Goal: Task Accomplishment & Management: Manage account settings

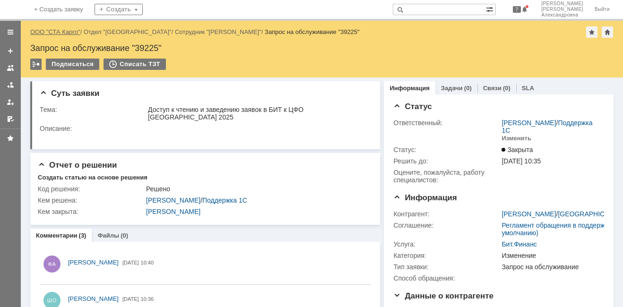
click at [61, 32] on link "ООО "СТА Карго"" at bounding box center [55, 31] width 50 height 7
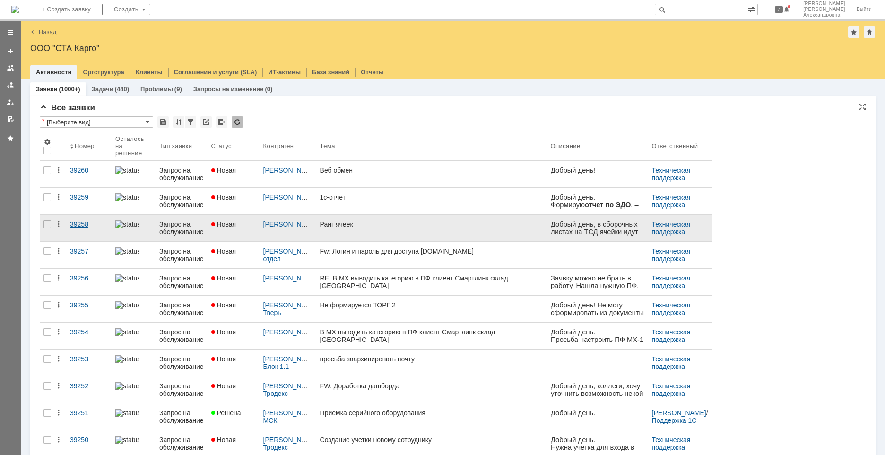
click at [80, 234] on link "39258" at bounding box center [88, 228] width 45 height 26
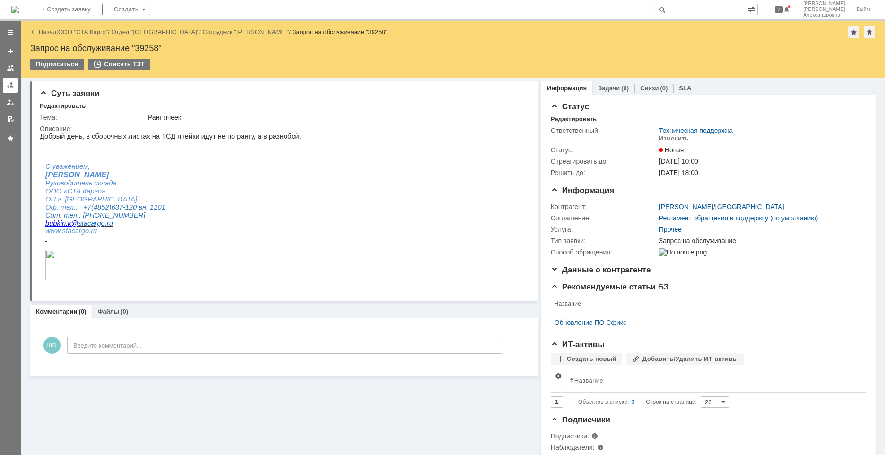
click at [15, 90] on link at bounding box center [10, 85] width 15 height 15
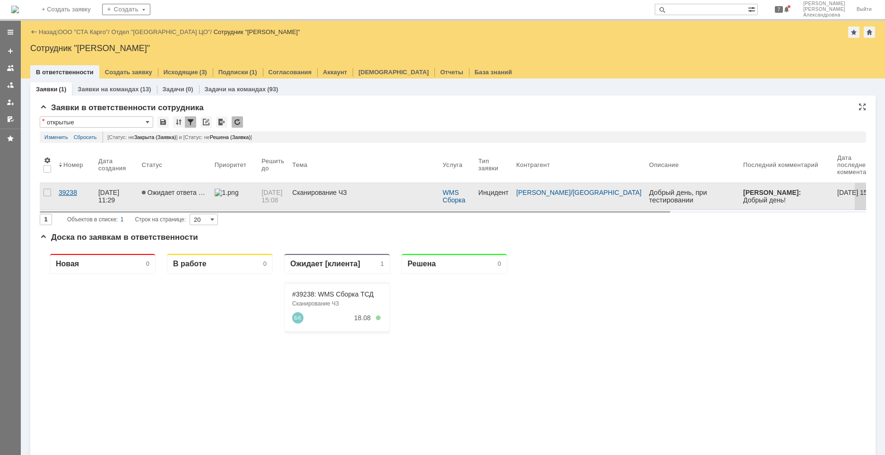
click at [73, 204] on link "39238" at bounding box center [75, 196] width 40 height 26
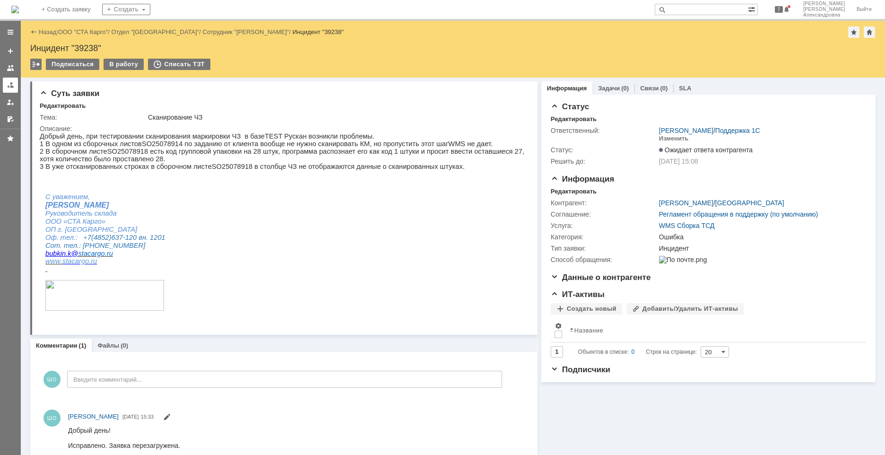
click at [15, 87] on link at bounding box center [10, 85] width 15 height 15
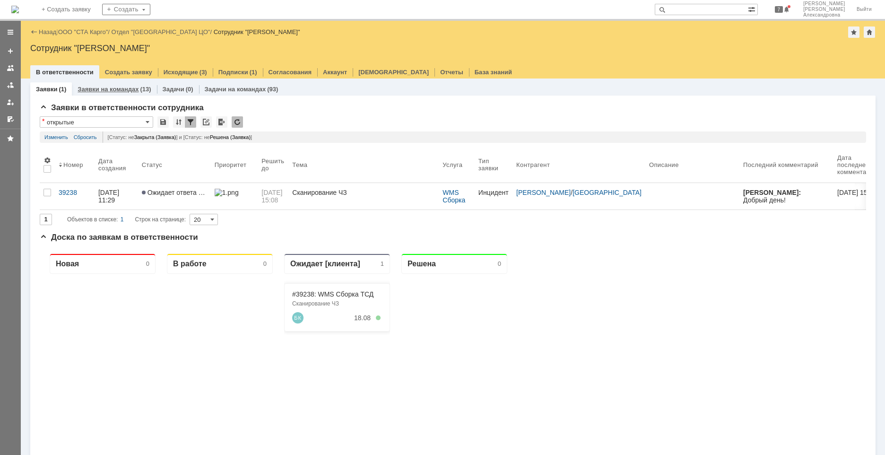
click at [96, 95] on div "Заявки на командах (13)" at bounding box center [114, 89] width 85 height 14
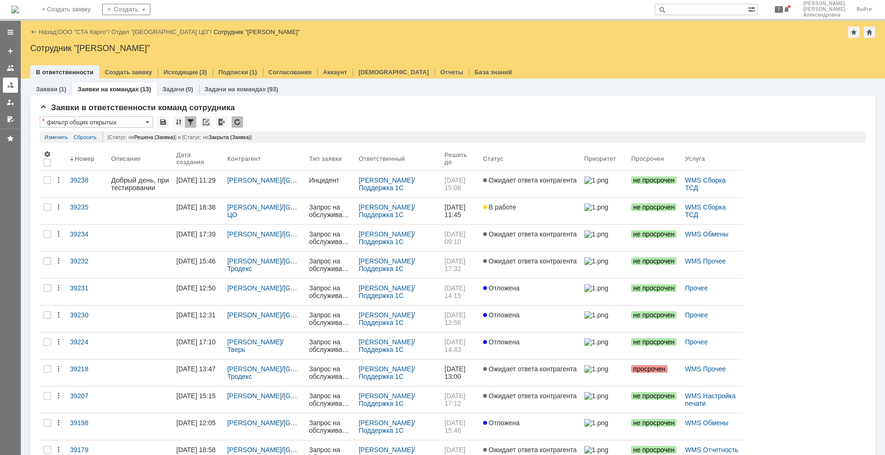
click at [4, 91] on link at bounding box center [10, 85] width 15 height 15
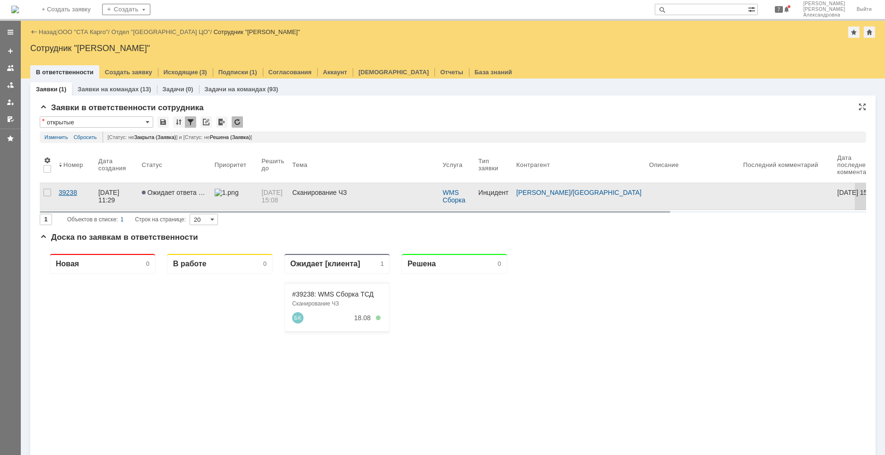
click at [77, 200] on link "39238" at bounding box center [75, 196] width 40 height 26
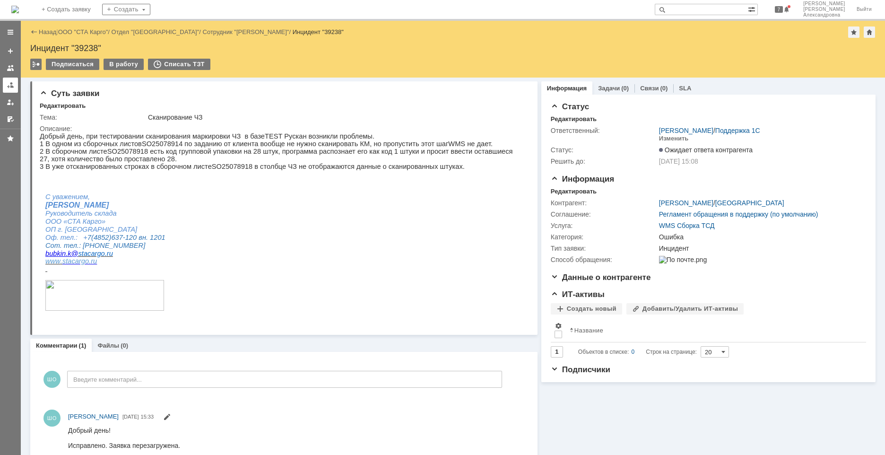
click at [17, 88] on link at bounding box center [10, 85] width 15 height 15
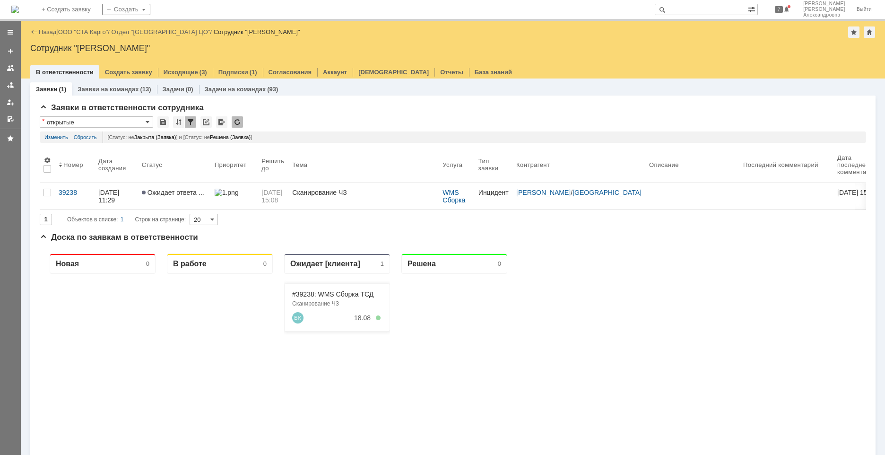
click at [120, 93] on div "Заявки на командах (13)" at bounding box center [114, 89] width 85 height 14
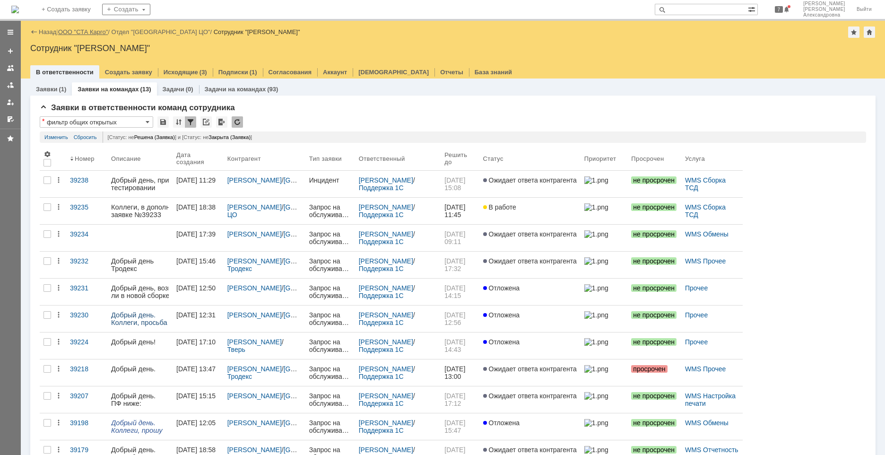
click at [91, 31] on link "ООО "СТА Карго"" at bounding box center [83, 31] width 50 height 7
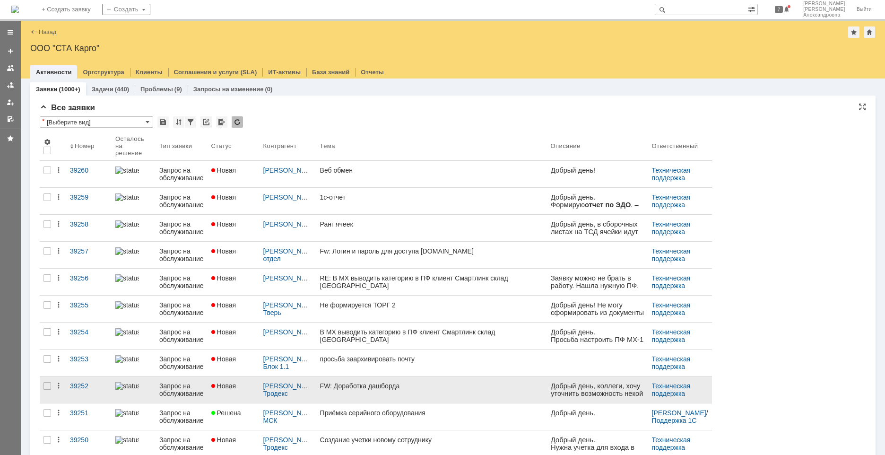
click at [84, 307] on link "39252" at bounding box center [88, 389] width 45 height 26
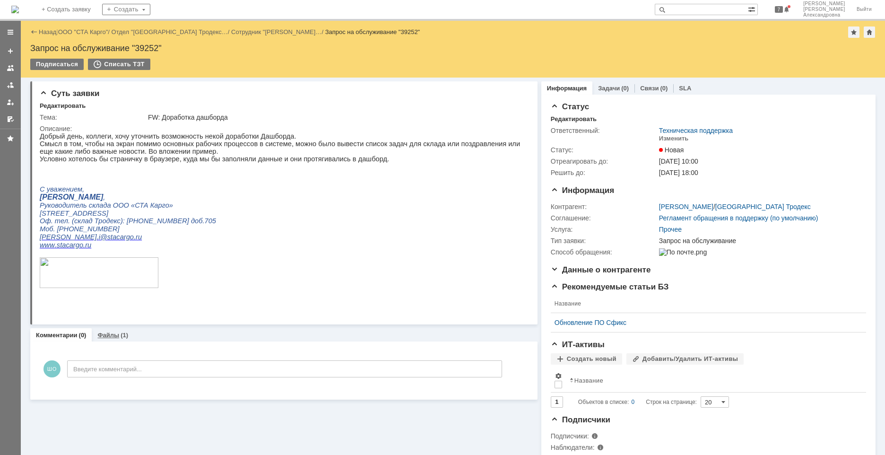
click at [107, 307] on link "Файлы" at bounding box center [108, 334] width 22 height 7
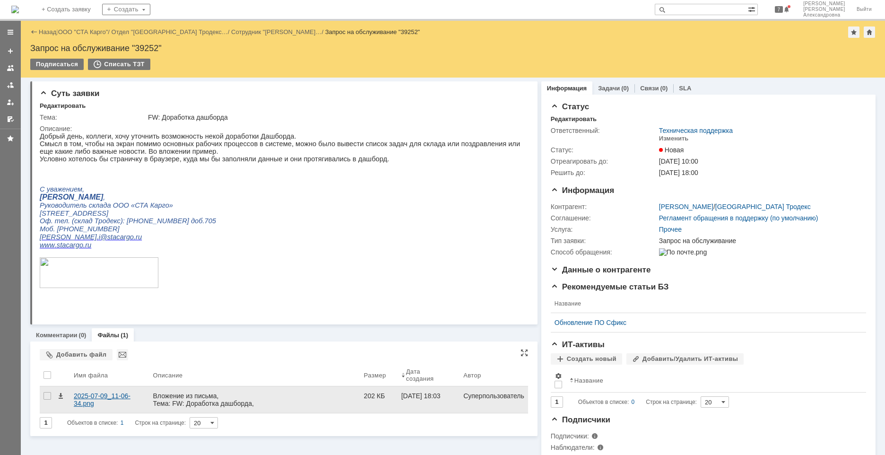
click at [102, 307] on div "2025-07-09_11-06-34.png" at bounding box center [110, 399] width 72 height 15
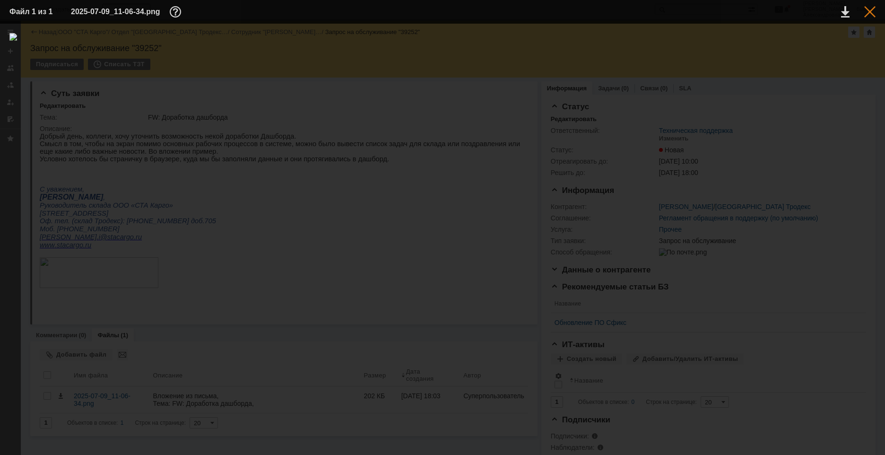
click at [623, 9] on div at bounding box center [869, 11] width 11 height 11
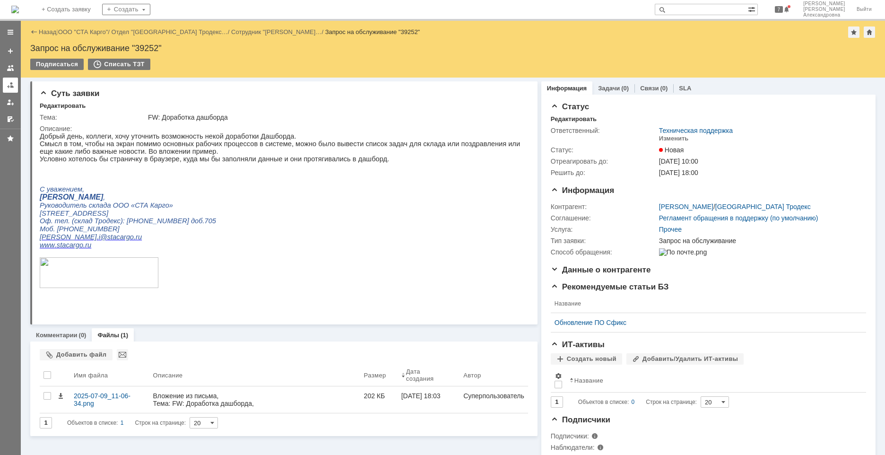
click at [10, 88] on div at bounding box center [11, 85] width 8 height 8
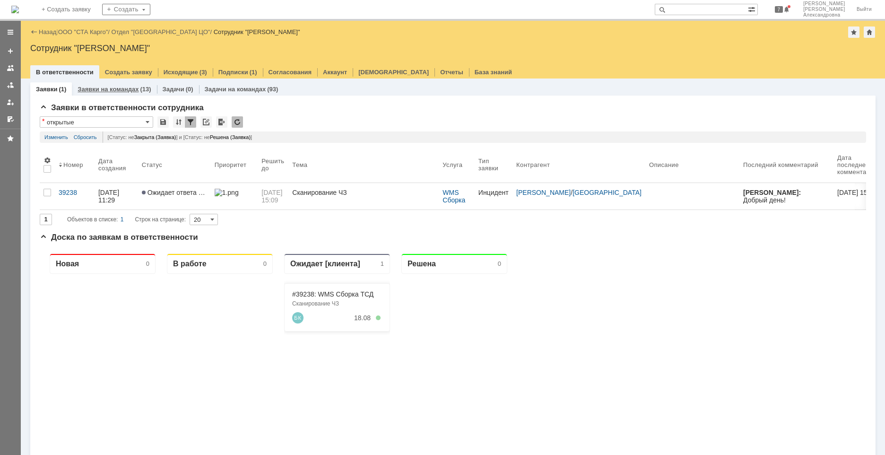
click at [103, 84] on div "Заявки на командах (13)" at bounding box center [114, 89] width 85 height 14
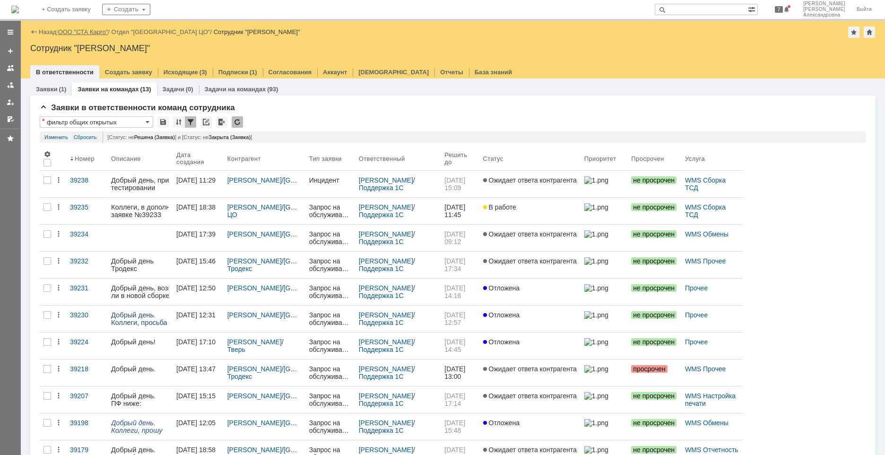
click at [90, 34] on link "ООО "СТА Карго"" at bounding box center [83, 31] width 50 height 7
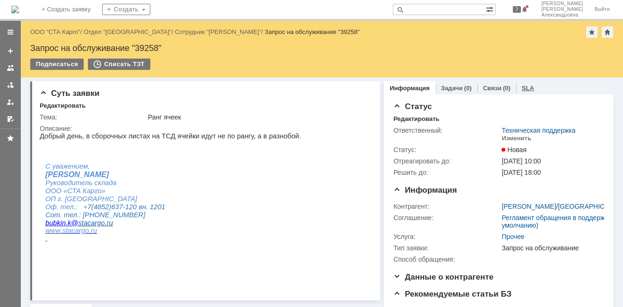
click at [522, 87] on link "SLA" at bounding box center [528, 88] width 12 height 7
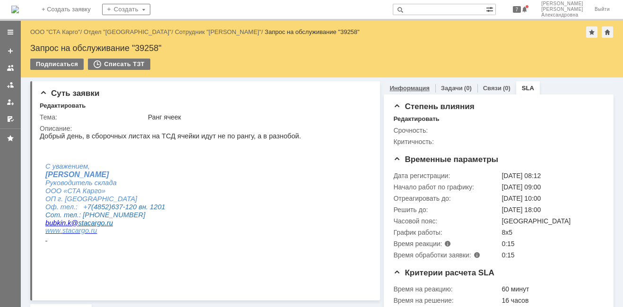
click at [410, 89] on link "Информация" at bounding box center [410, 88] width 40 height 7
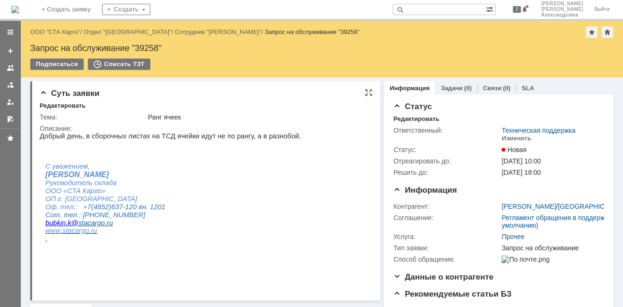
click at [300, 256] on html "Добрый день, в сборочных листах на ТСД ячейки идут не по рангу, а в разнобой. С…" at bounding box center [202, 206] width 325 height 149
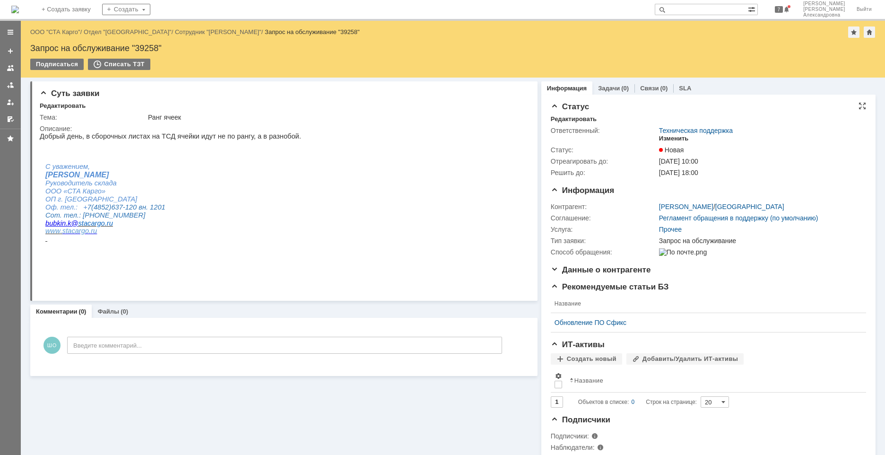
click at [673, 139] on div "Изменить" at bounding box center [674, 139] width 30 height 8
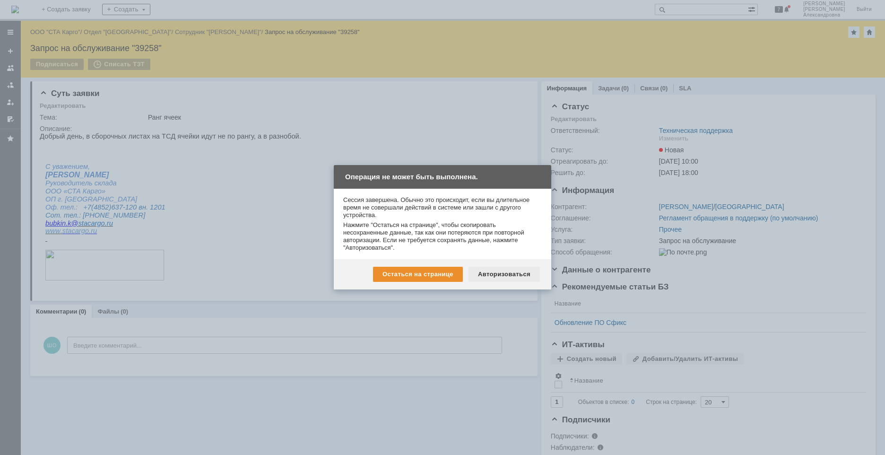
click at [482, 274] on div "Авторизоваться" at bounding box center [503, 274] width 71 height 15
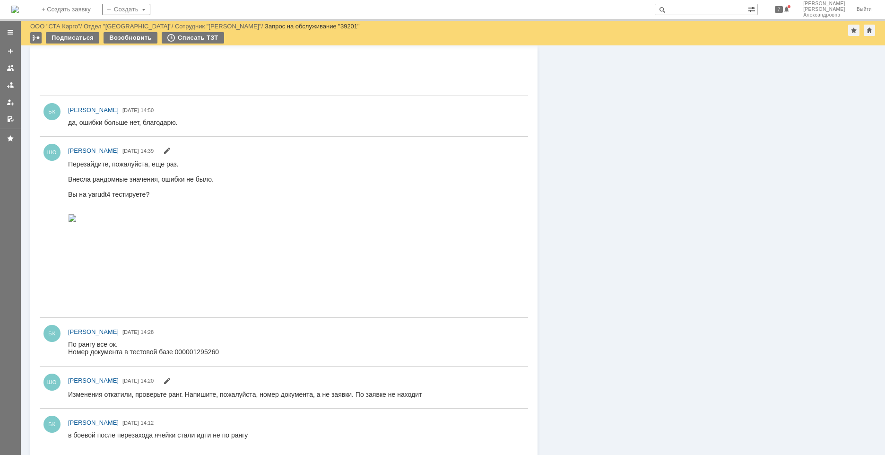
scroll to position [520, 0]
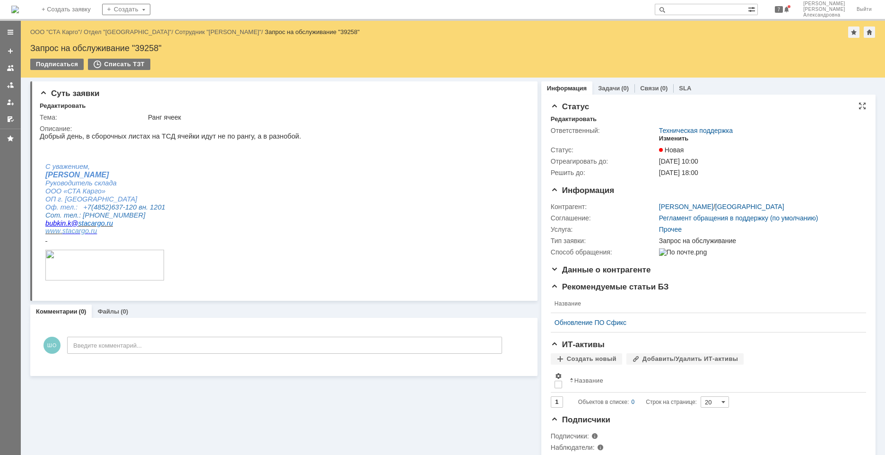
click at [668, 137] on div "Изменить" at bounding box center [674, 139] width 30 height 8
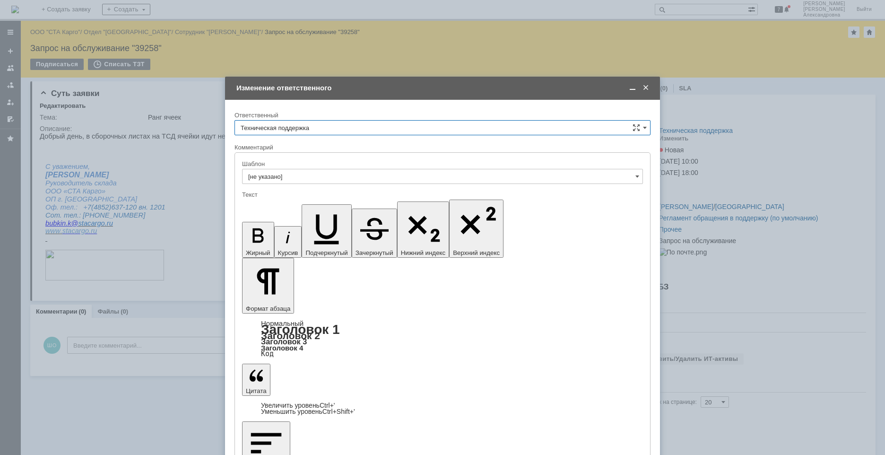
click at [647, 130] on input "Техническая поддержка" at bounding box center [442, 127] width 416 height 15
click at [265, 182] on div "[PERSON_NAME]" at bounding box center [442, 176] width 415 height 15
type input "[PERSON_NAME]"
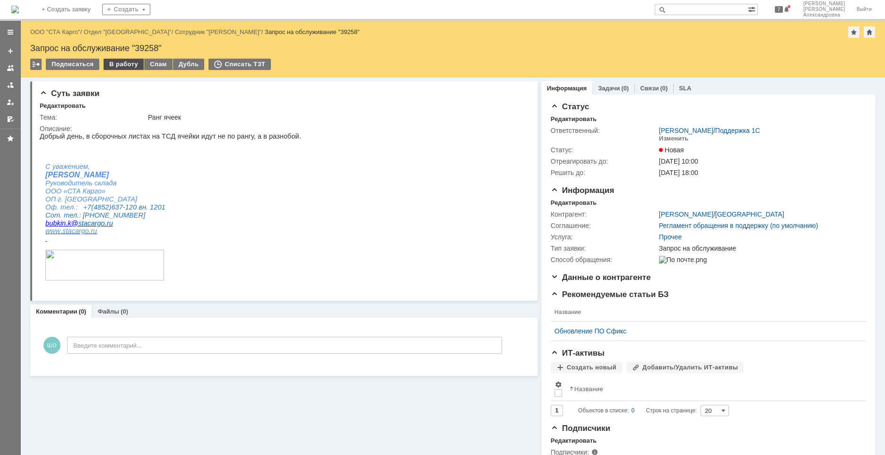
click at [124, 65] on div "В работу" at bounding box center [124, 64] width 40 height 11
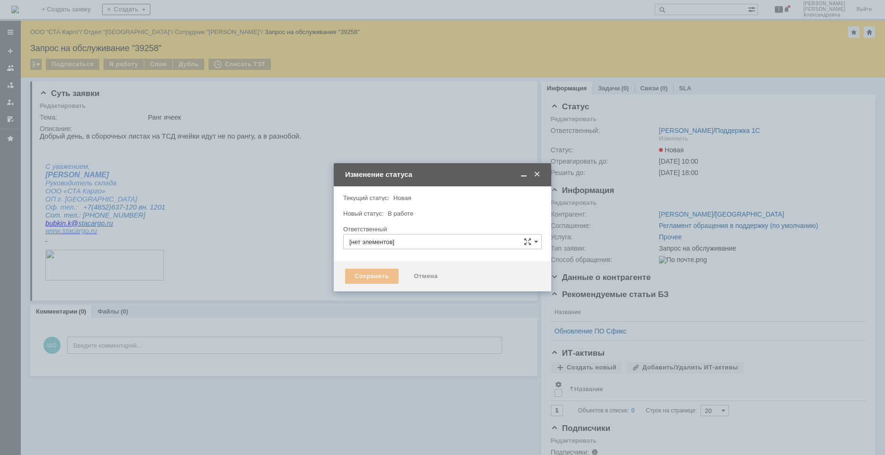
type input "[PERSON_NAME]"
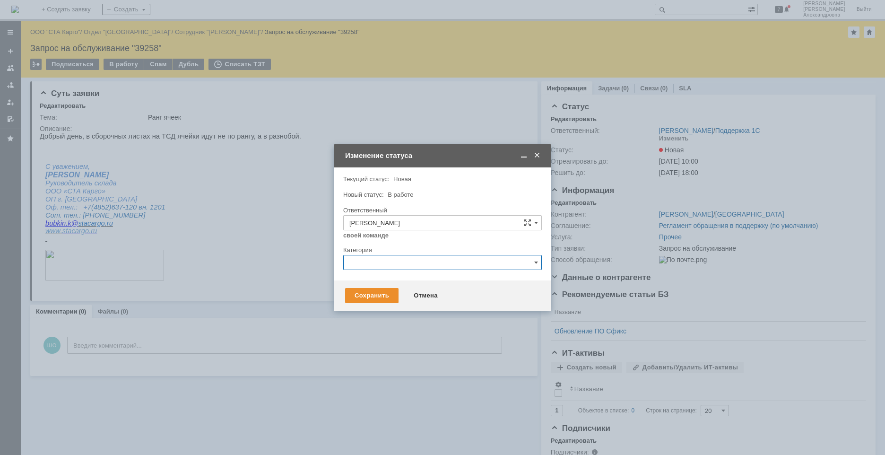
click at [368, 263] on input "text" at bounding box center [442, 262] width 199 height 15
click at [373, 342] on span "Ошибка" at bounding box center [442, 342] width 186 height 8
type input "Ошибка"
click at [384, 295] on div "Сохранить" at bounding box center [371, 295] width 53 height 15
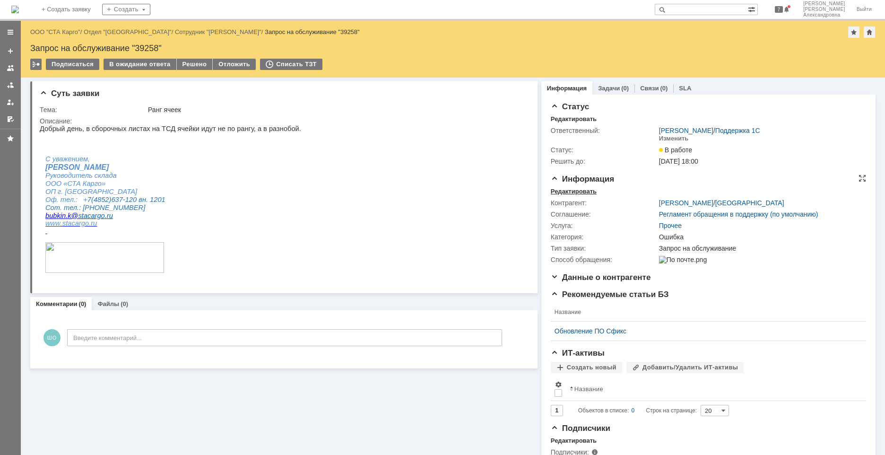
click at [576, 192] on div "Редактировать" at bounding box center [574, 192] width 46 height 8
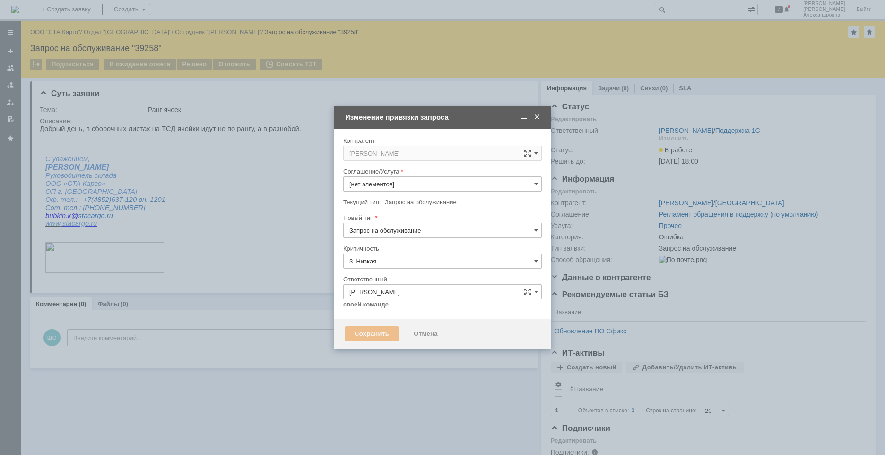
type input "Прочее"
type input "Ошибка"
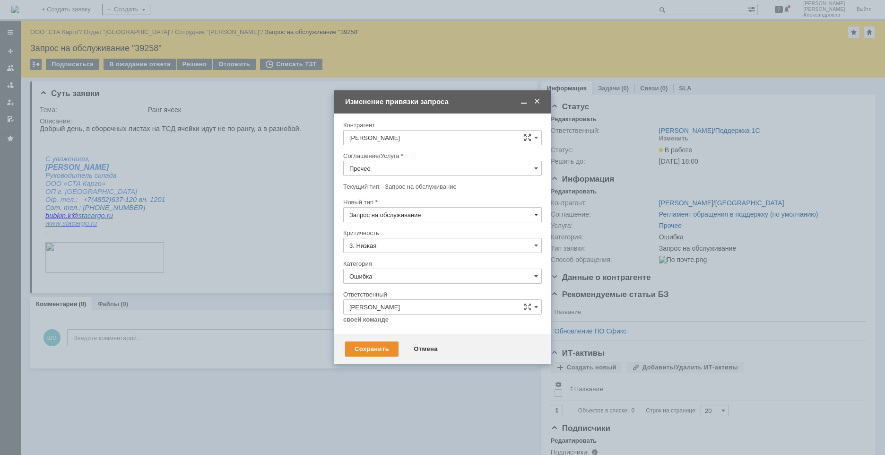
click at [537, 216] on span at bounding box center [536, 215] width 4 height 8
click at [408, 261] on span "Инцидент" at bounding box center [442, 264] width 186 height 8
type input "Инцидент"
click at [540, 170] on input "Прочее" at bounding box center [442, 168] width 199 height 15
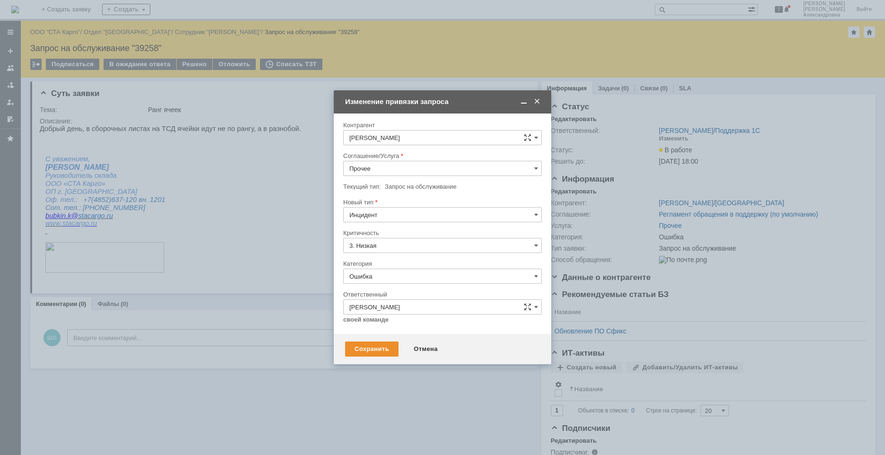
click at [398, 221] on span "WMS Сборка ТСД" at bounding box center [442, 220] width 186 height 8
type input "WMS Сборка ТСД"
click at [384, 349] on div "Сохранить" at bounding box center [371, 348] width 53 height 15
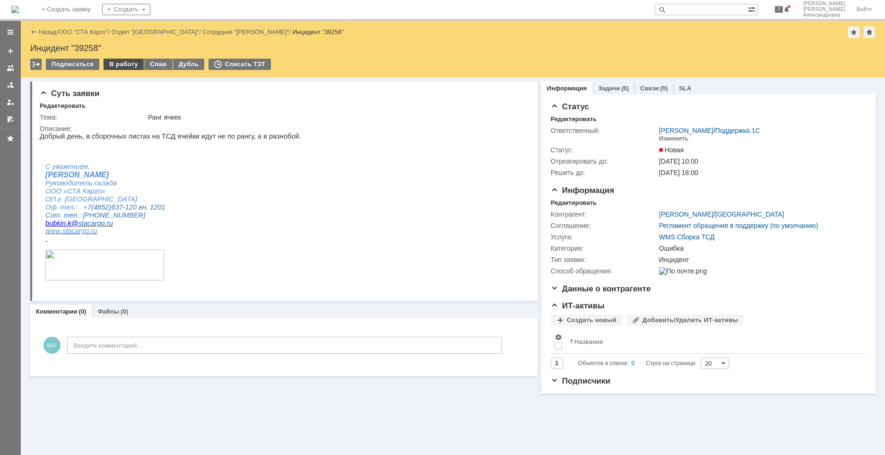
click at [112, 61] on div "В работу" at bounding box center [124, 64] width 40 height 11
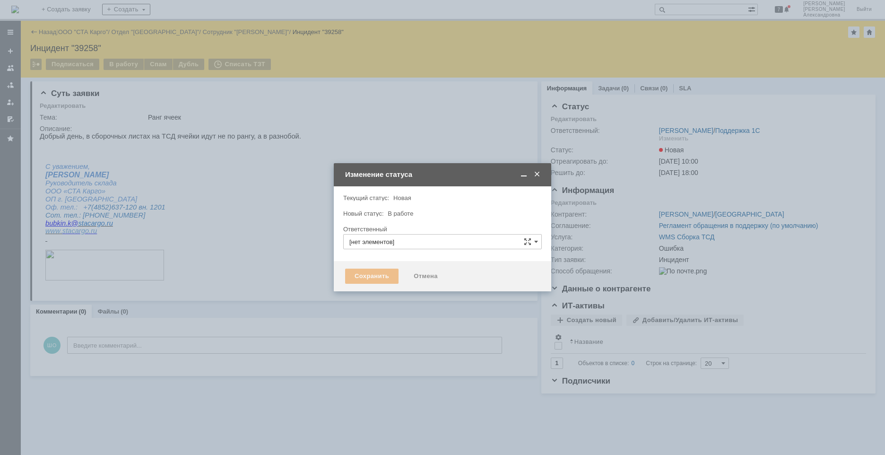
type input "[PERSON_NAME]"
type input "Ошибка"
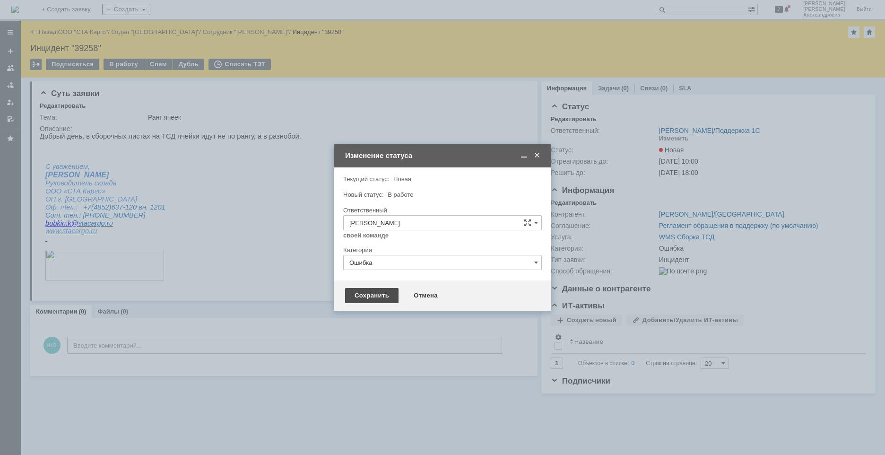
click at [377, 293] on div "Сохранить" at bounding box center [371, 295] width 53 height 15
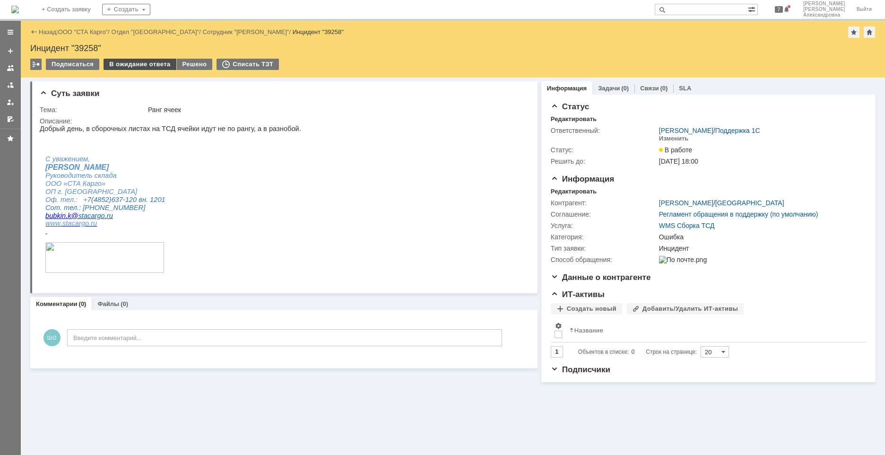
click at [149, 63] on div "В ожидание ответа" at bounding box center [140, 64] width 72 height 11
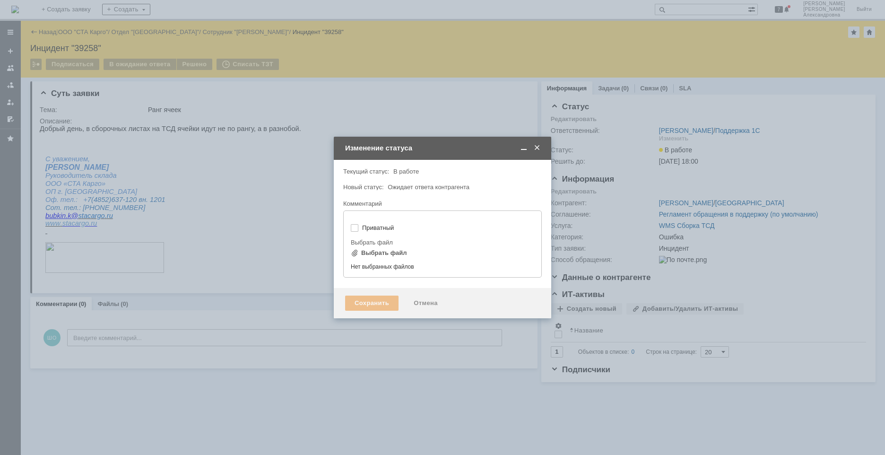
type input "[не указано]"
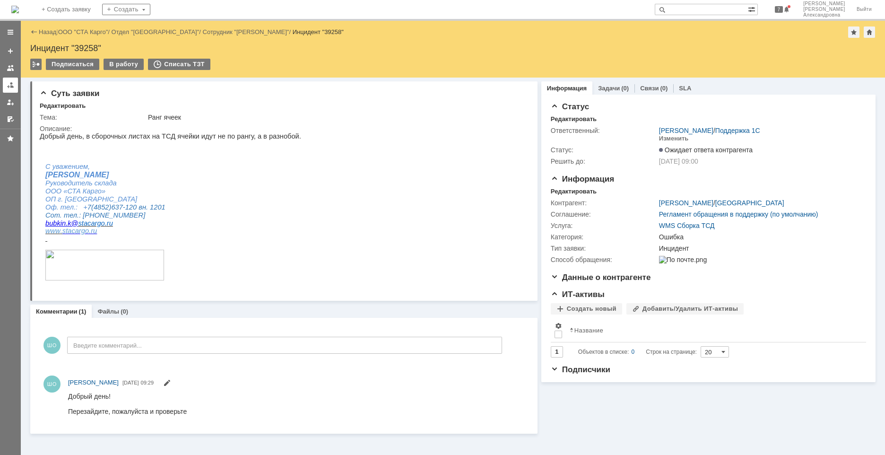
click at [14, 81] on link at bounding box center [10, 85] width 15 height 15
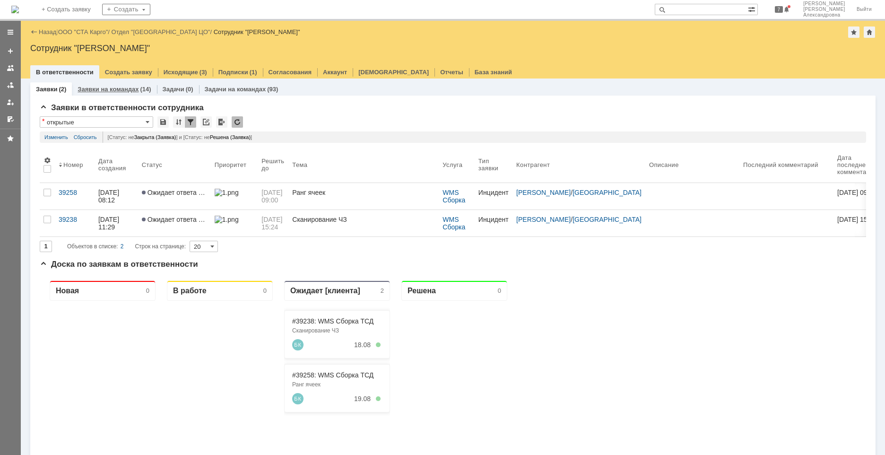
click at [120, 87] on link "Заявки на командах" at bounding box center [108, 89] width 61 height 7
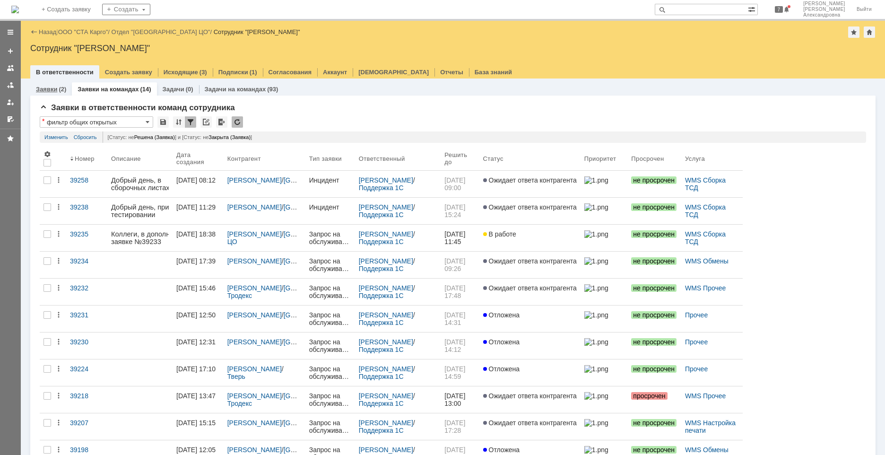
click at [56, 88] on link "Заявки" at bounding box center [46, 89] width 21 height 7
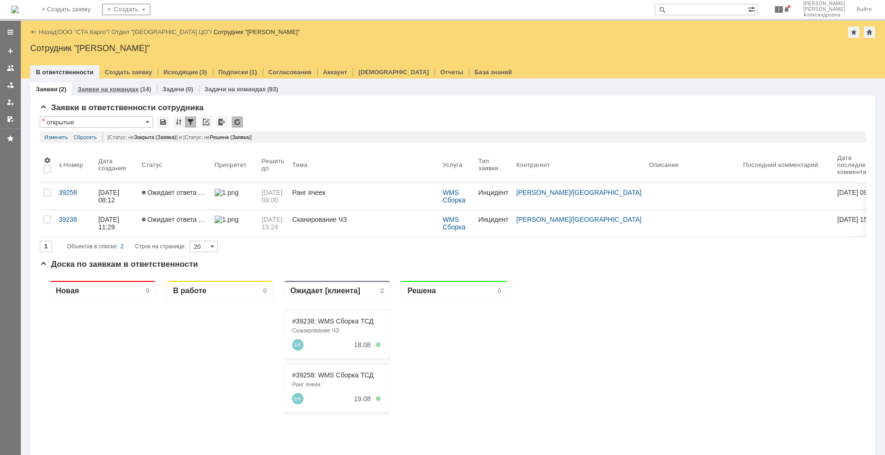
click at [130, 95] on div "Заявки на командах (14)" at bounding box center [114, 89] width 85 height 14
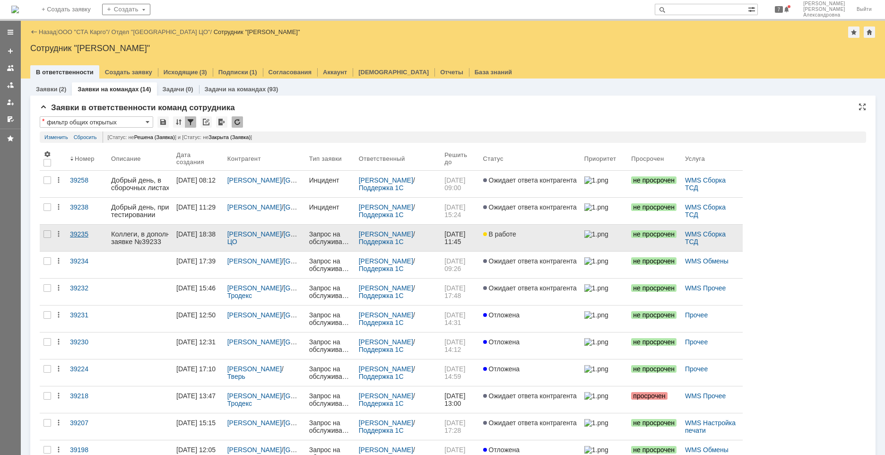
click at [91, 243] on link "39235" at bounding box center [86, 238] width 41 height 26
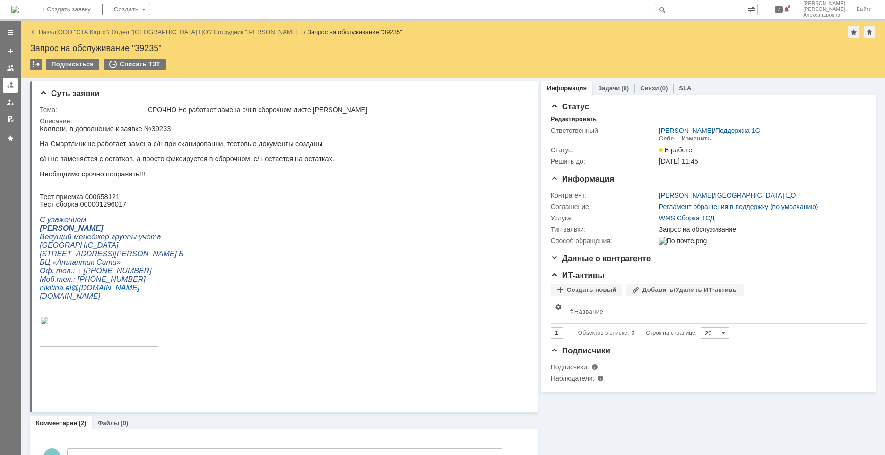
click at [10, 87] on div at bounding box center [11, 85] width 8 height 8
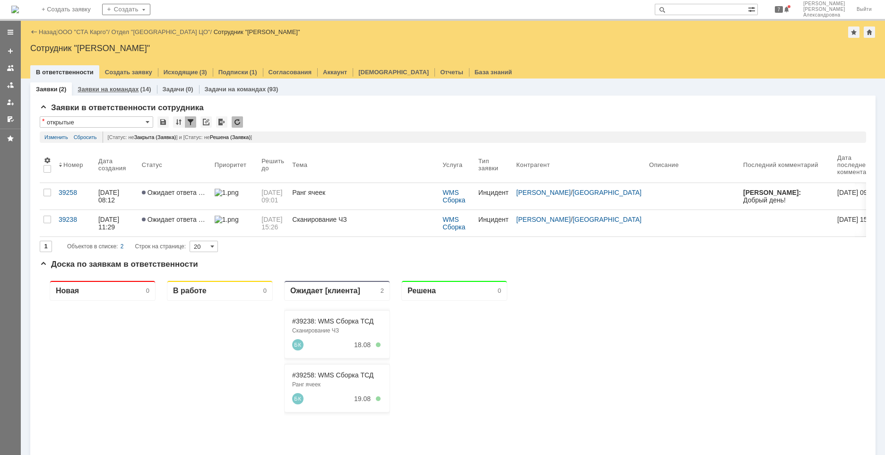
click at [140, 89] on div "(14)" at bounding box center [145, 89] width 11 height 7
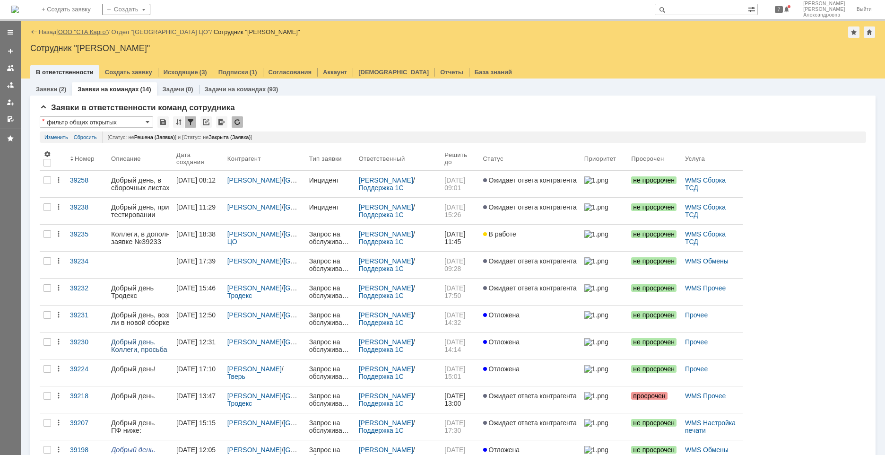
click at [69, 34] on link "ООО "СТА Карго"" at bounding box center [83, 31] width 50 height 7
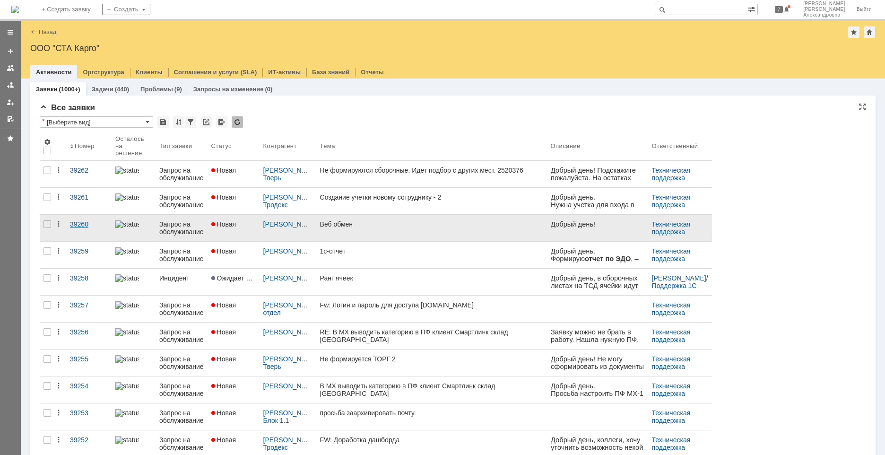
click at [89, 229] on link "39260" at bounding box center [88, 228] width 45 height 26
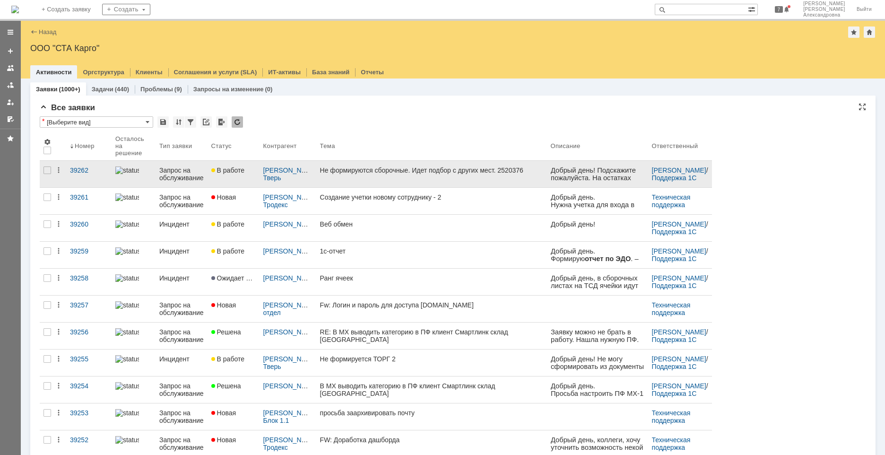
click at [509, 179] on link "Не формируются сборочные. Идет подбор с других мест. 2520376" at bounding box center [431, 174] width 231 height 26
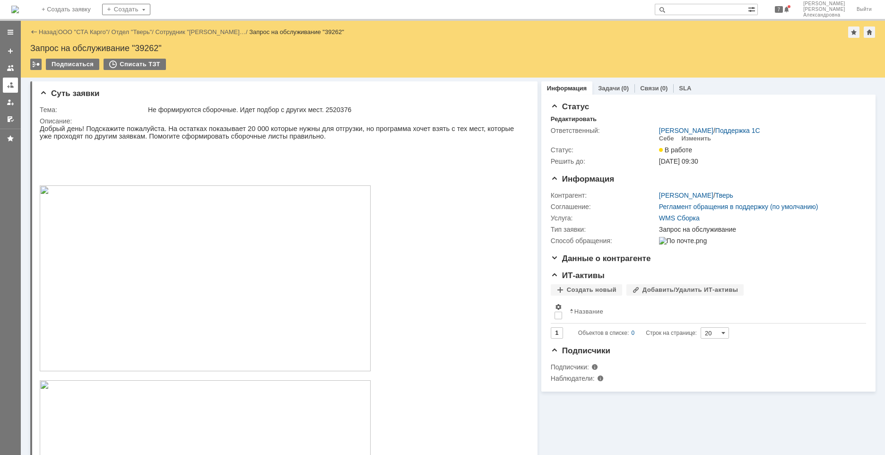
click at [5, 87] on link at bounding box center [10, 85] width 15 height 15
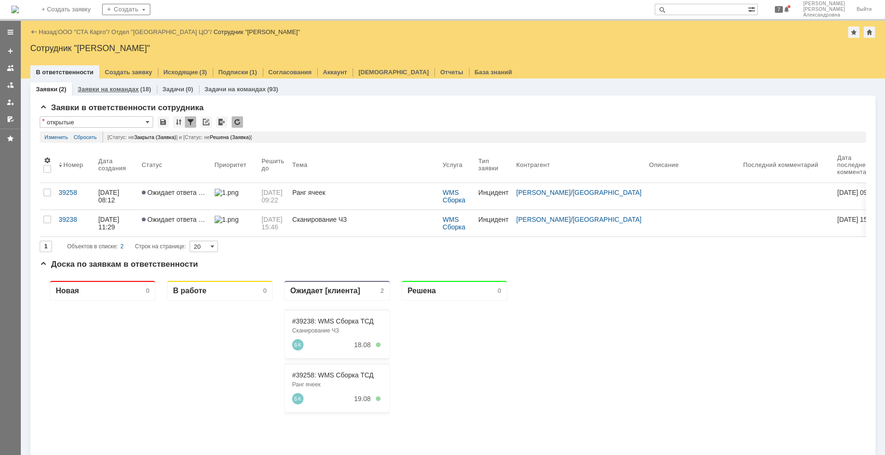
click at [104, 90] on link "Заявки на командах" at bounding box center [108, 89] width 61 height 7
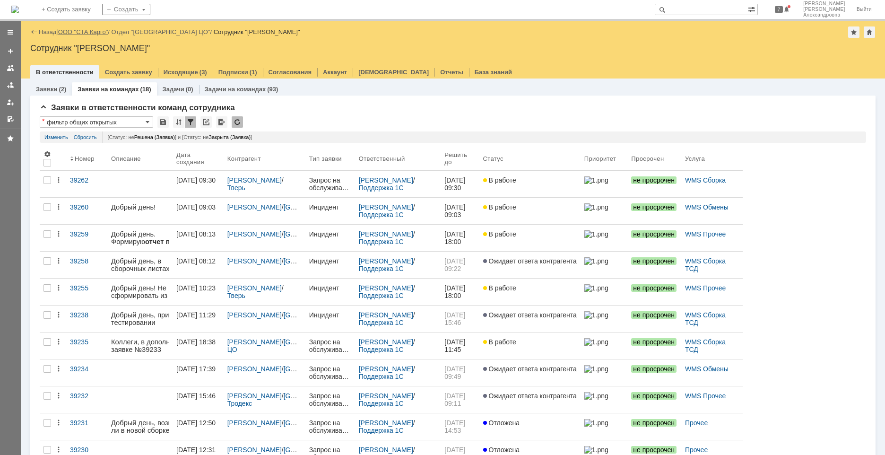
click at [77, 31] on link "ООО "СТА Карго"" at bounding box center [83, 31] width 50 height 7
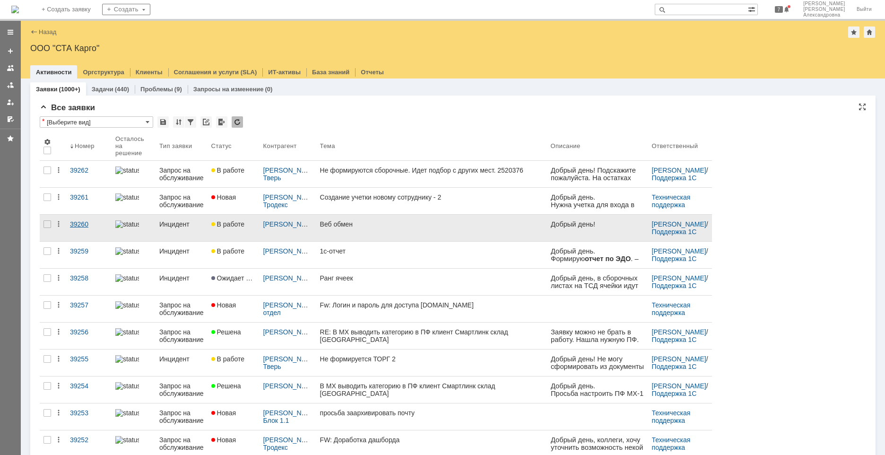
click at [81, 234] on link "39260" at bounding box center [88, 228] width 45 height 26
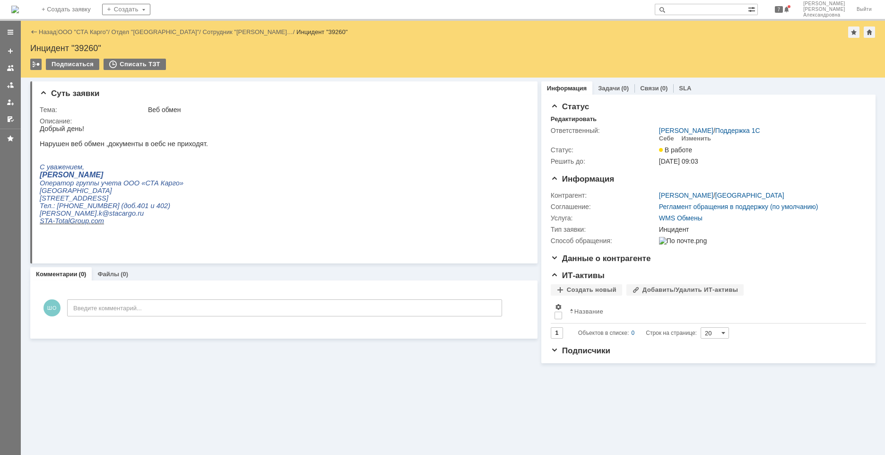
drag, startPoint x: 667, startPoint y: 138, endPoint x: 276, endPoint y: 377, distance: 458.3
click at [276, 377] on div "Суть заявки Тема: Веб обмен Описание: Комментарии (0) Файлы (0) Комментарии Доб…" at bounding box center [453, 266] width 864 height 377
click at [666, 138] on div "Себе" at bounding box center [666, 139] width 15 height 8
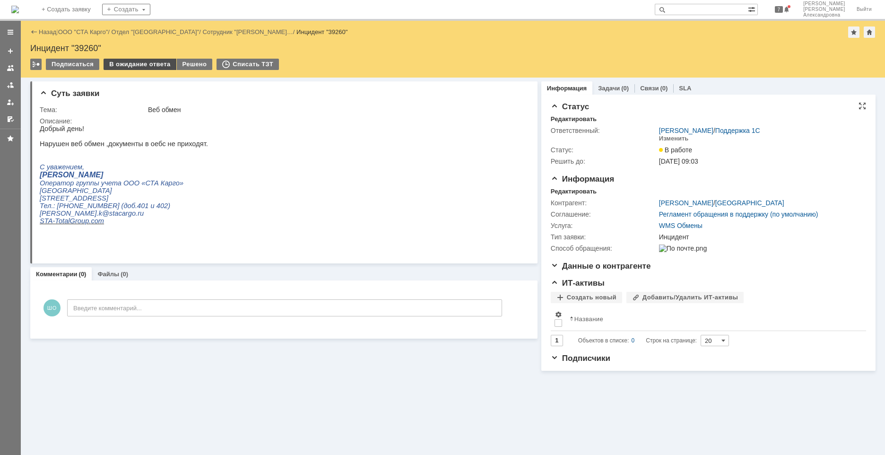
click at [149, 66] on div "В ожидание ответа" at bounding box center [140, 64] width 72 height 11
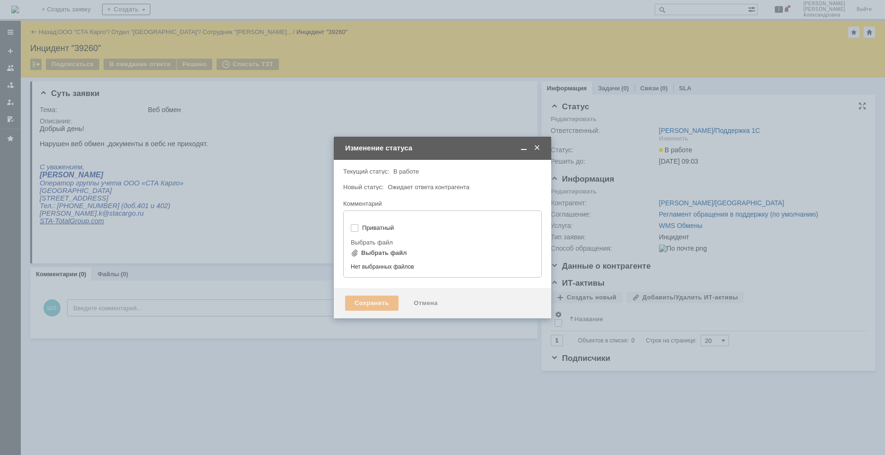
type input "[не указано]"
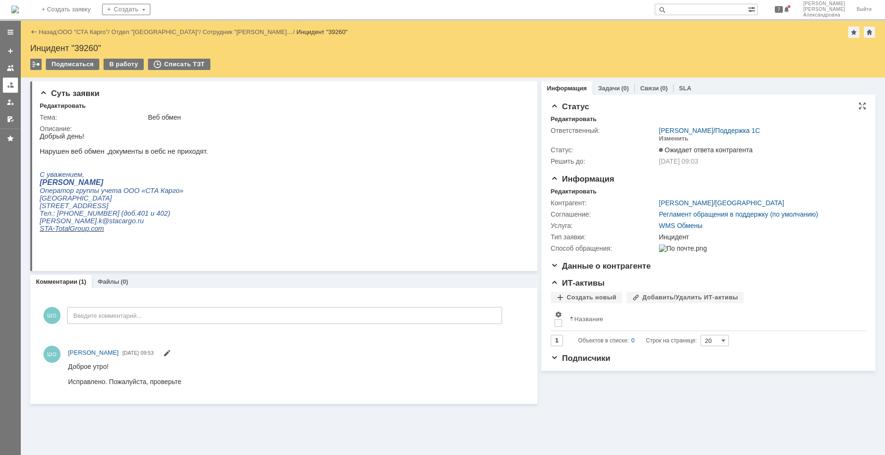
click at [9, 86] on div at bounding box center [11, 85] width 8 height 8
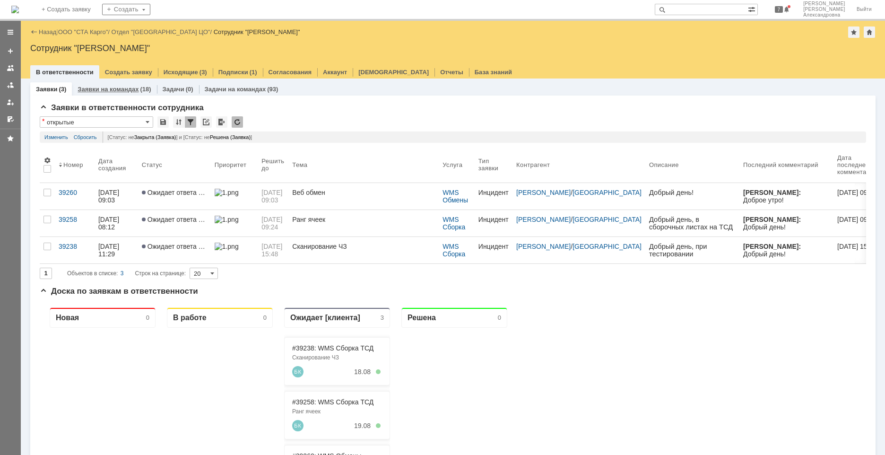
click at [112, 84] on div "Заявки на командах (18)" at bounding box center [114, 89] width 85 height 14
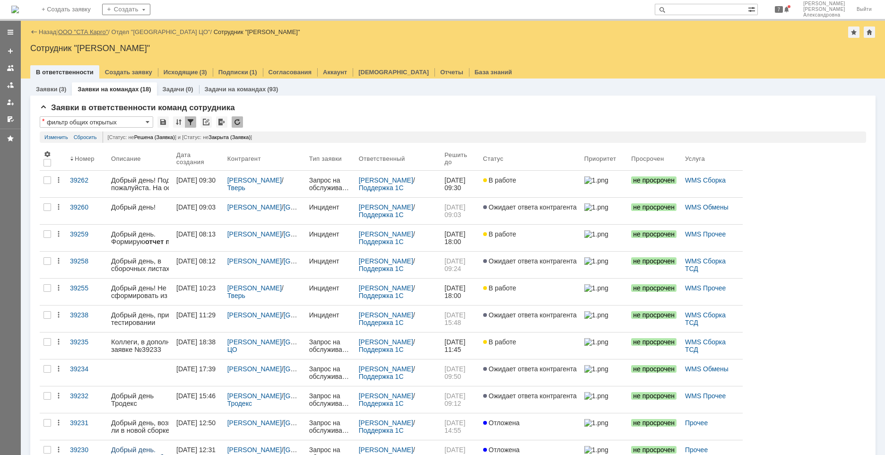
click at [79, 34] on link "ООО "СТА Карго"" at bounding box center [83, 31] width 50 height 7
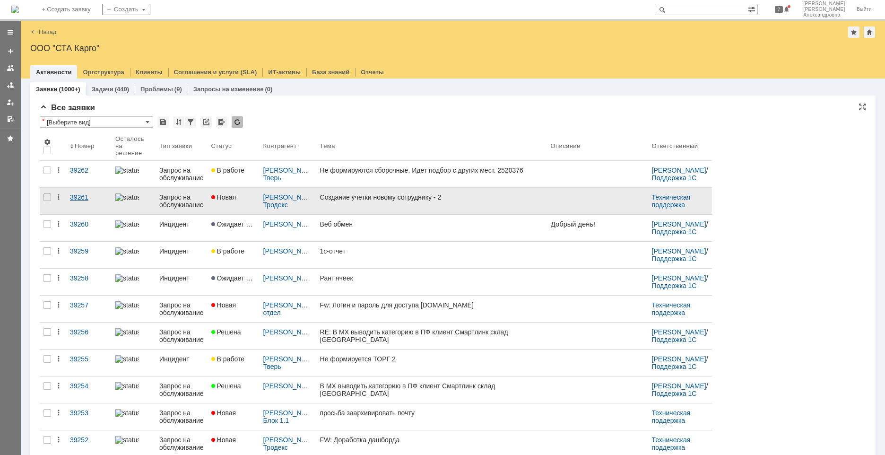
click at [74, 211] on link "39261" at bounding box center [88, 201] width 45 height 26
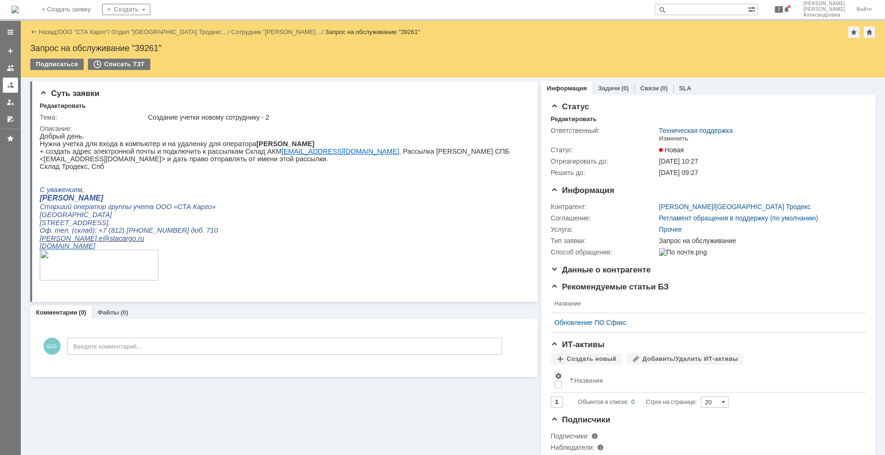
click at [15, 83] on link at bounding box center [10, 85] width 15 height 15
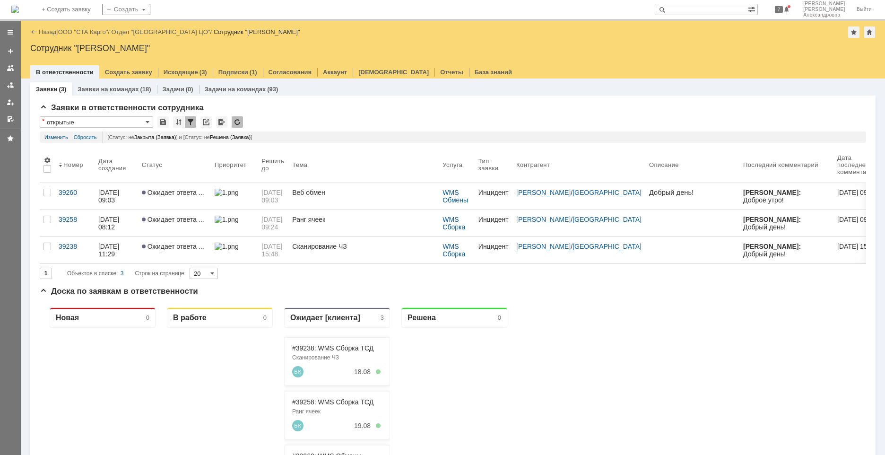
click at [103, 84] on div "Заявки на командах (18)" at bounding box center [114, 89] width 85 height 14
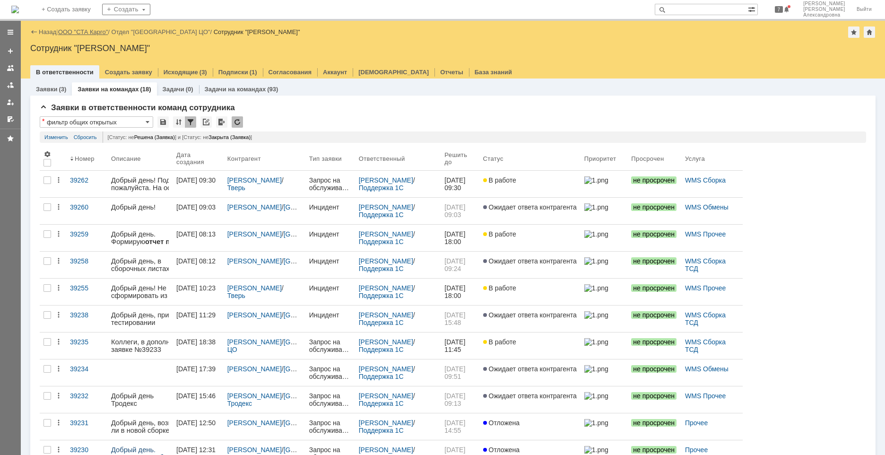
click at [84, 34] on link "ООО "СТА Карго"" at bounding box center [83, 31] width 50 height 7
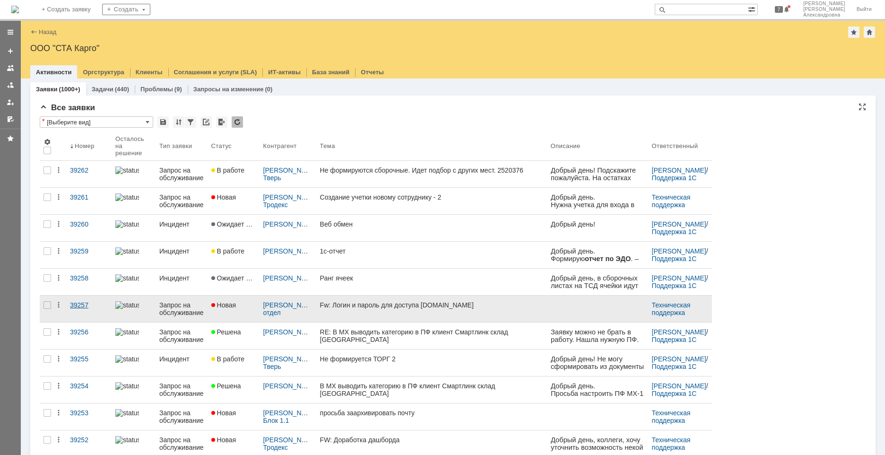
click at [98, 308] on div "39257" at bounding box center [89, 305] width 38 height 8
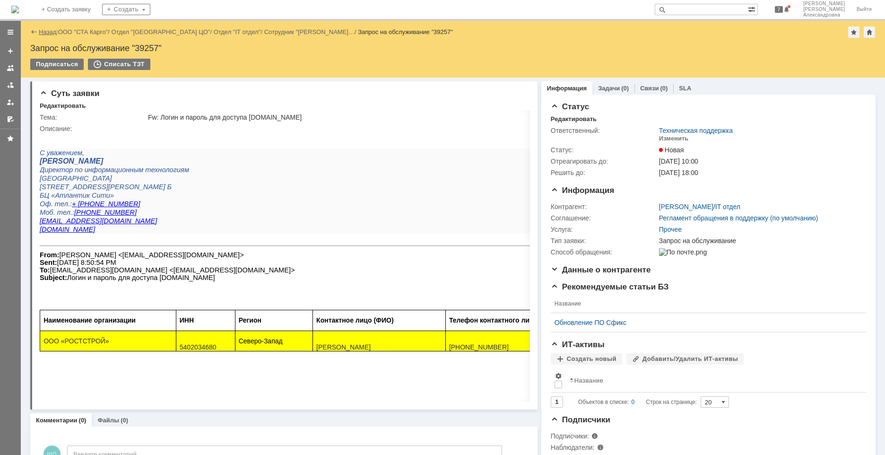
click at [41, 32] on link "Назад" at bounding box center [47, 31] width 17 height 7
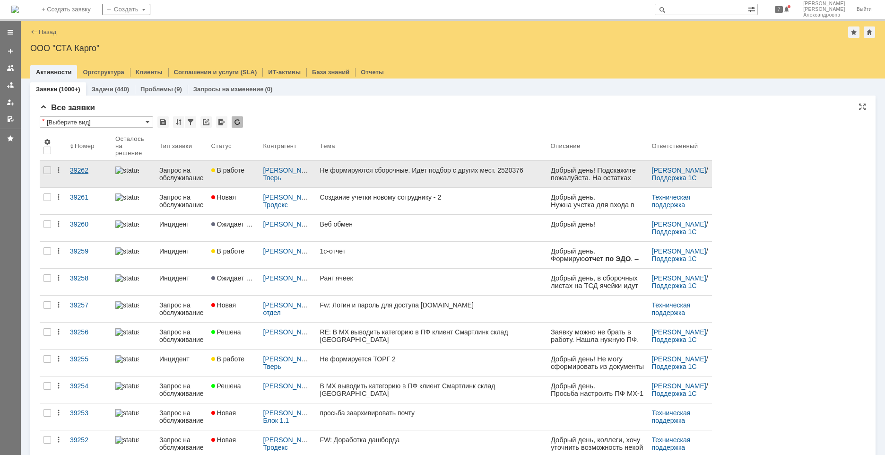
click at [75, 180] on link "39262" at bounding box center [88, 174] width 45 height 26
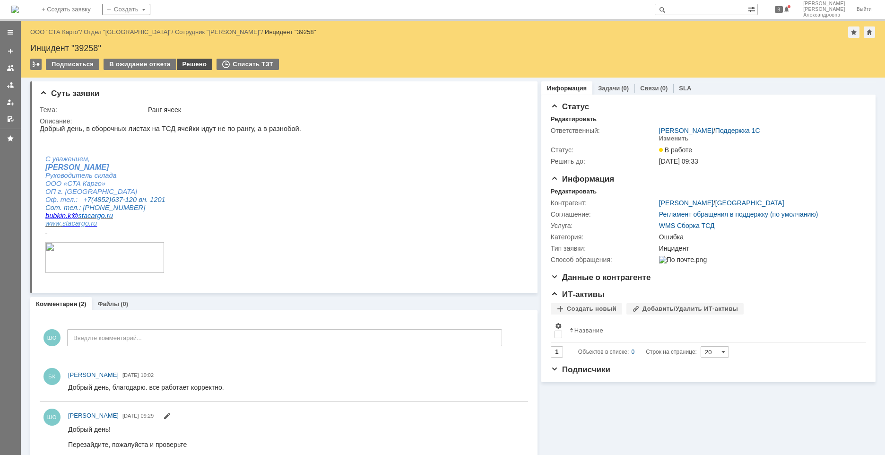
click at [197, 66] on div "Решено" at bounding box center [195, 64] width 36 height 11
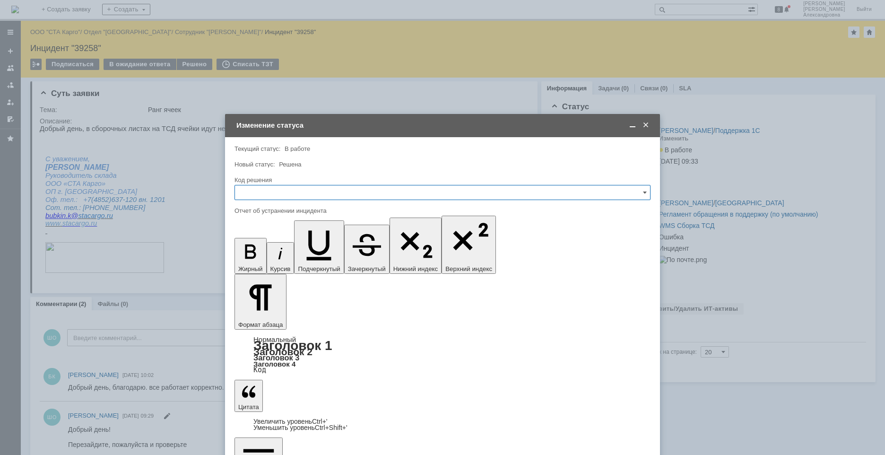
click at [269, 199] on input "text" at bounding box center [442, 192] width 416 height 15
drag, startPoint x: 281, startPoint y: 320, endPoint x: 277, endPoint y: 323, distance: 5.7
click at [281, 320] on span "Решено" at bounding box center [443, 319] width 404 height 8
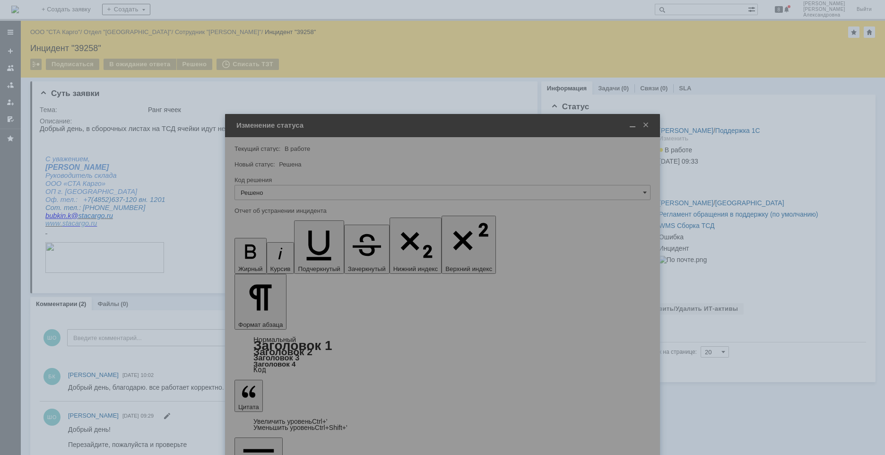
type input "Решено"
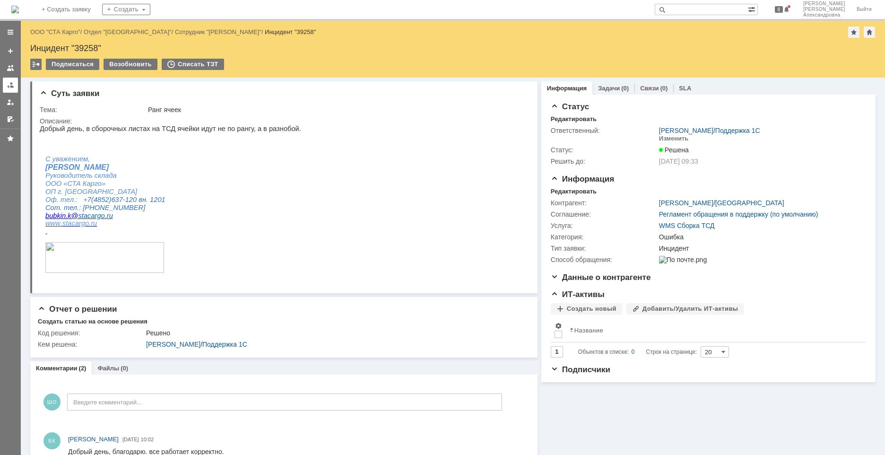
click at [10, 86] on div at bounding box center [11, 85] width 8 height 8
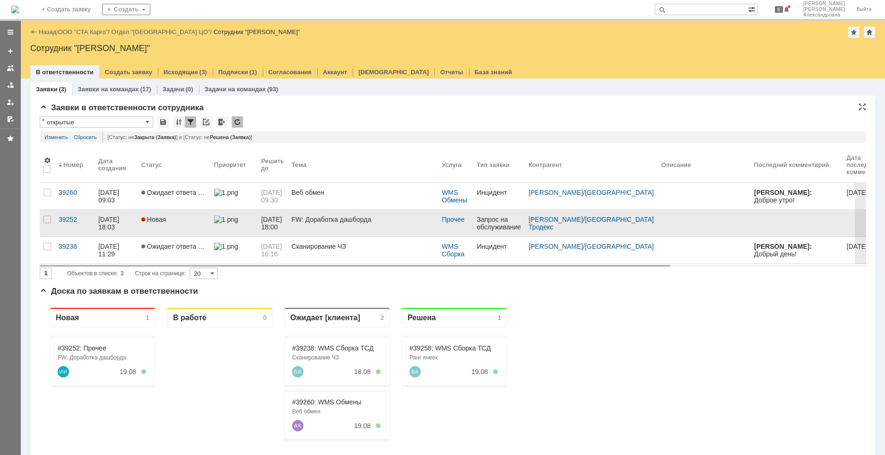
click at [181, 227] on link "Новая" at bounding box center [174, 223] width 73 height 26
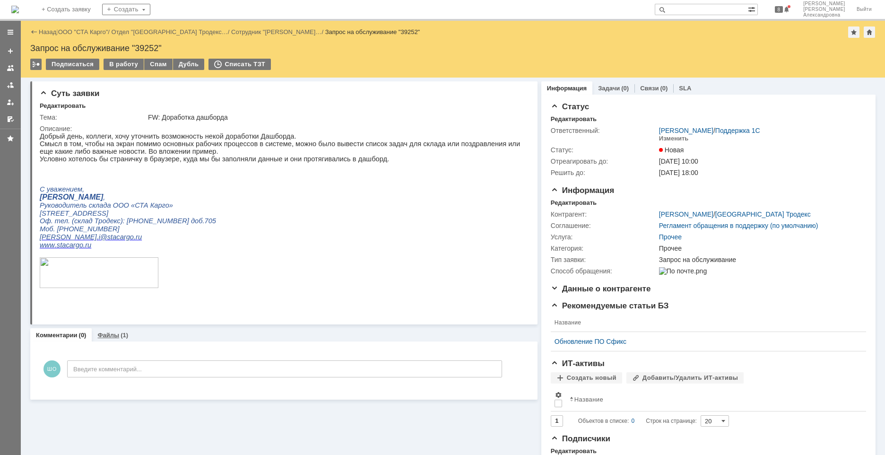
click at [116, 338] on link "Файлы" at bounding box center [108, 334] width 22 height 7
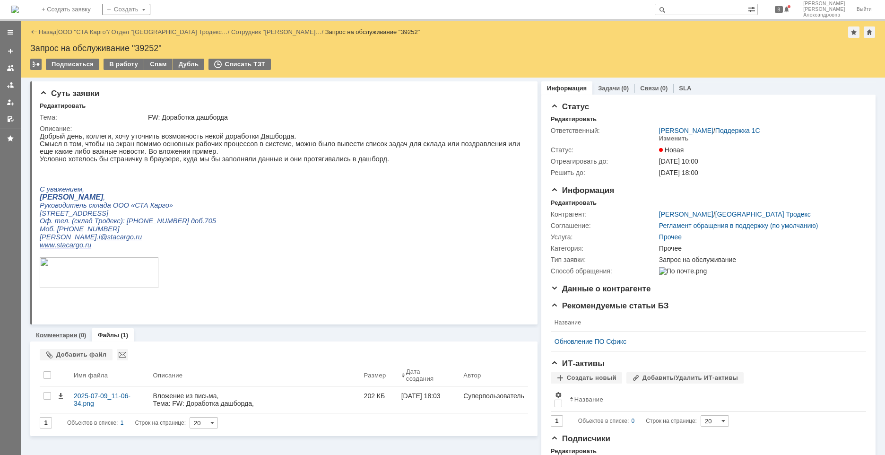
click at [63, 338] on link "Комментарии" at bounding box center [57, 334] width 42 height 7
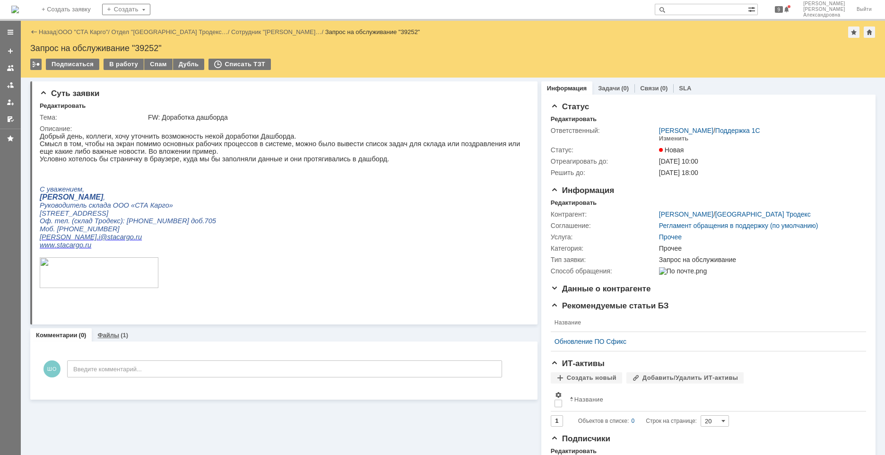
click at [108, 338] on link "Файлы" at bounding box center [108, 334] width 22 height 7
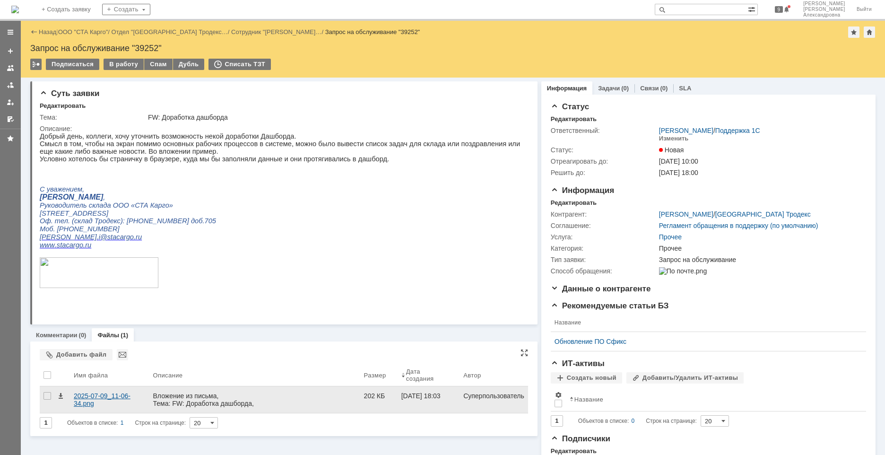
click at [109, 395] on div "2025-07-09_11-06-34.png" at bounding box center [110, 399] width 72 height 15
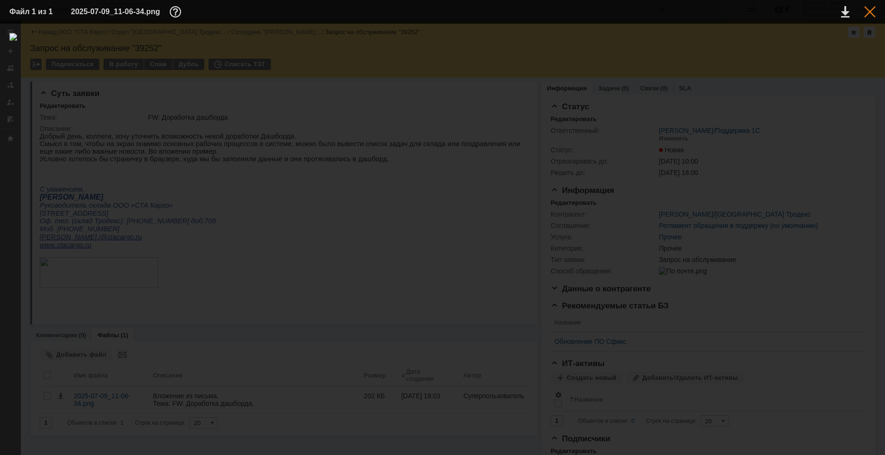
click at [867, 14] on div at bounding box center [869, 11] width 11 height 11
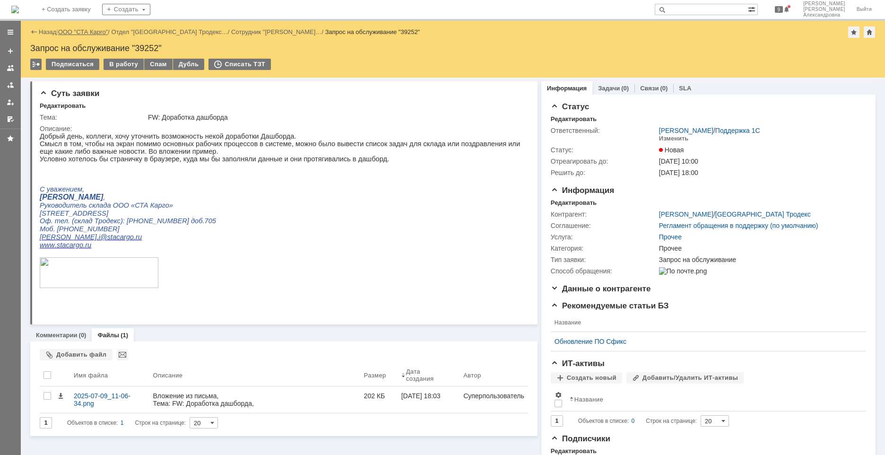
click at [80, 33] on link "ООО "СТА Карго"" at bounding box center [83, 31] width 50 height 7
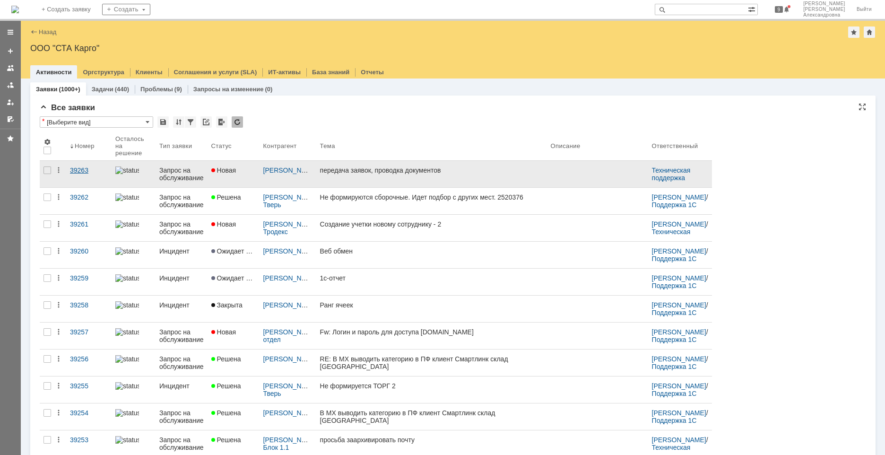
click at [80, 176] on link "39263" at bounding box center [88, 174] width 45 height 26
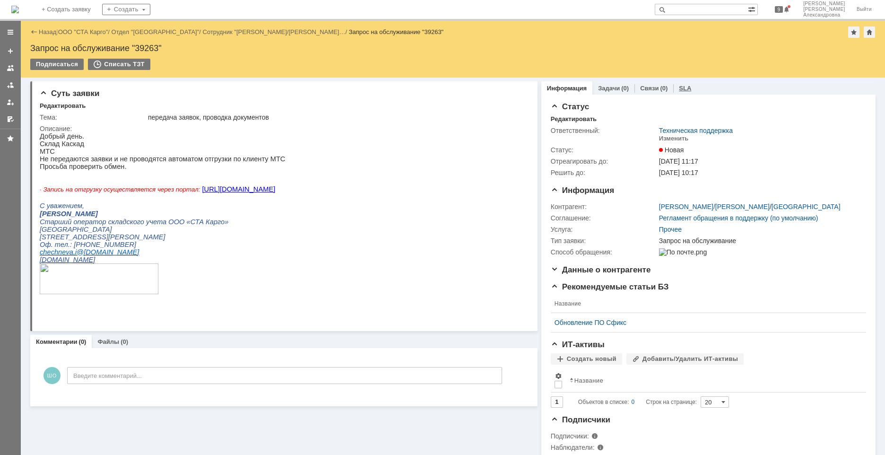
click at [679, 89] on link "SLA" at bounding box center [685, 88] width 12 height 7
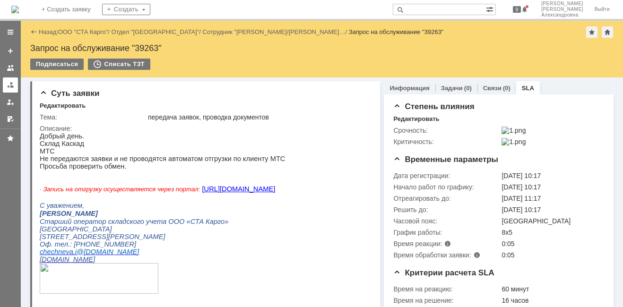
click at [13, 86] on div at bounding box center [11, 85] width 8 height 8
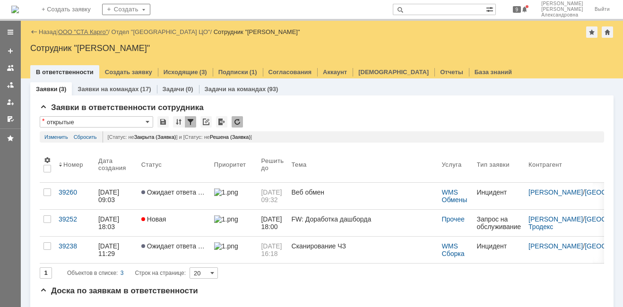
click at [73, 31] on link "ООО "СТА Карго"" at bounding box center [83, 31] width 50 height 7
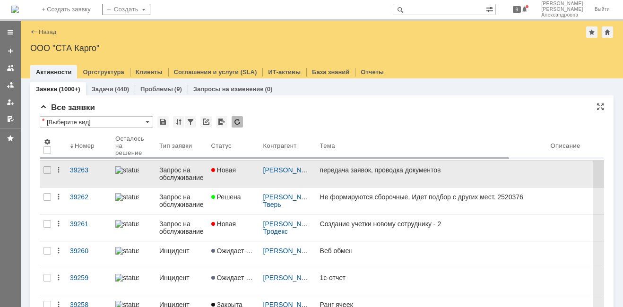
click at [237, 175] on link "Новая" at bounding box center [234, 174] width 52 height 26
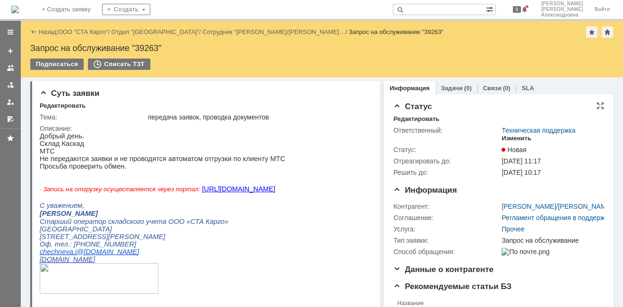
click at [519, 139] on div "Изменить" at bounding box center [517, 139] width 30 height 8
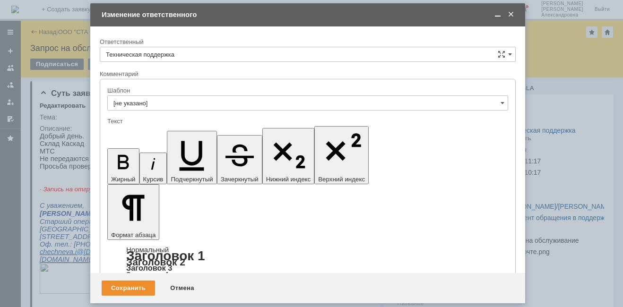
drag, startPoint x: 502, startPoint y: 55, endPoint x: 424, endPoint y: 57, distance: 78.0
click at [508, 53] on span at bounding box center [510, 55] width 4 height 8
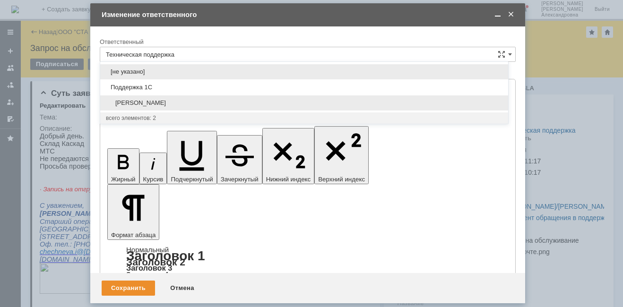
click at [166, 100] on span "[PERSON_NAME]" at bounding box center [304, 103] width 397 height 8
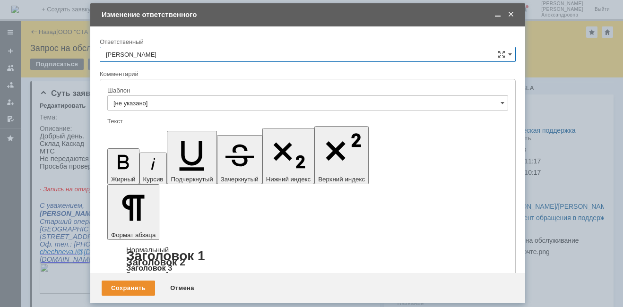
type input "[PERSON_NAME]"
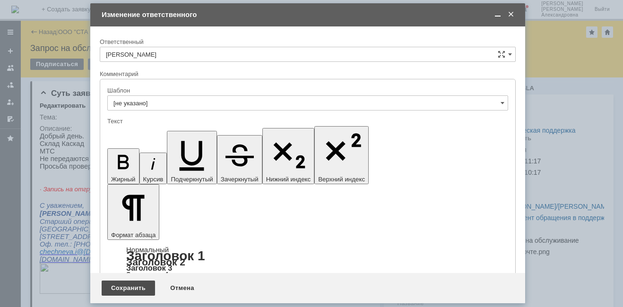
click at [134, 291] on div "Сохранить" at bounding box center [128, 288] width 53 height 15
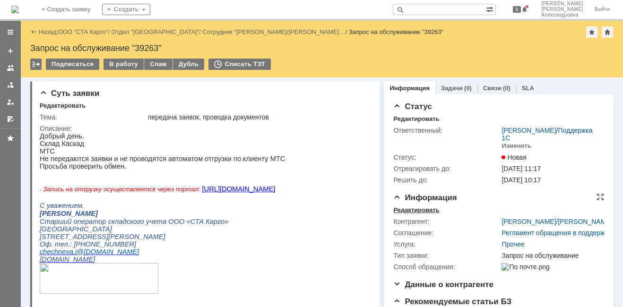
click at [424, 214] on div "Редактировать" at bounding box center [416, 211] width 46 height 8
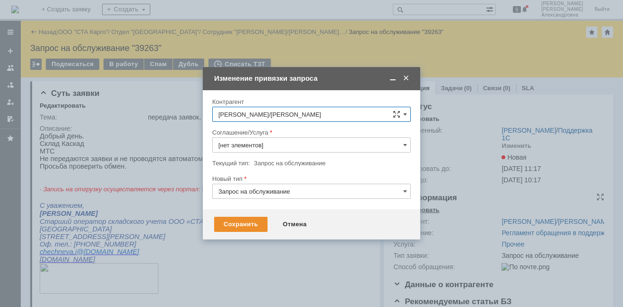
type input "Прочее"
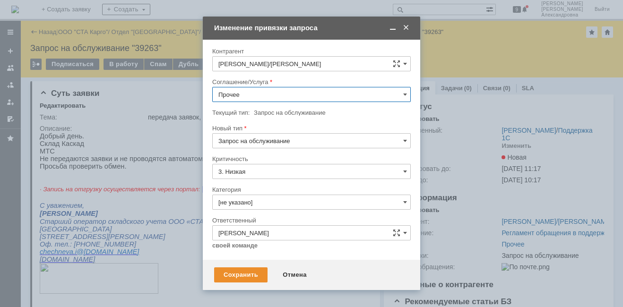
click at [406, 90] on input "Прочее" at bounding box center [311, 94] width 199 height 15
click at [276, 143] on span "WMS Обмены" at bounding box center [311, 142] width 186 height 8
type input "WMS Обмены"
click at [408, 142] on input "Запрос на обслуживание" at bounding box center [311, 140] width 199 height 15
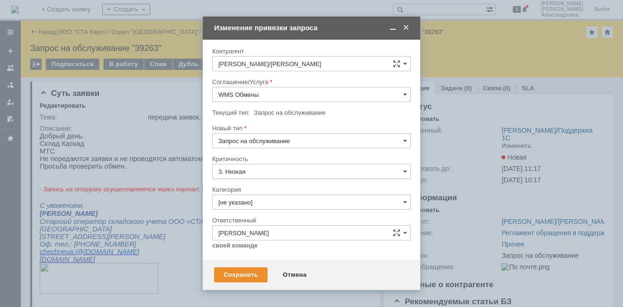
click at [278, 187] on span "Инцидент" at bounding box center [311, 190] width 186 height 8
type input "Инцидент"
click at [406, 204] on span at bounding box center [405, 203] width 4 height 8
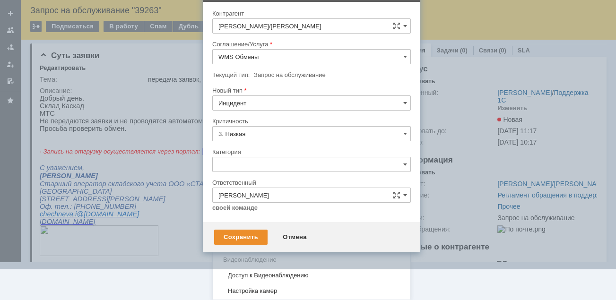
click at [261, 243] on span "Ошибка" at bounding box center [311, 245] width 186 height 8
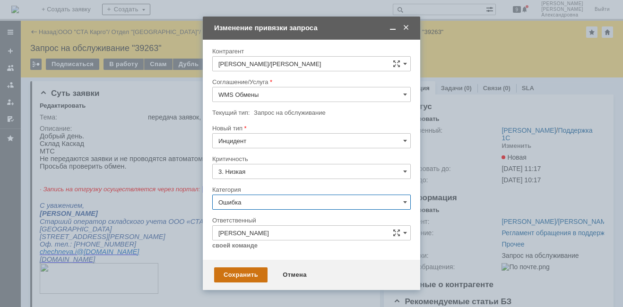
type input "Ошибка"
click at [243, 275] on div "Сохранить" at bounding box center [240, 275] width 53 height 15
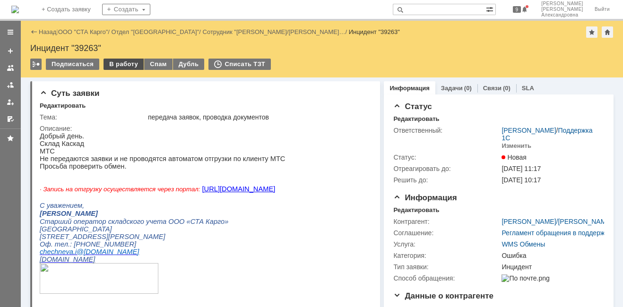
click at [119, 68] on div "В работу" at bounding box center [124, 64] width 40 height 11
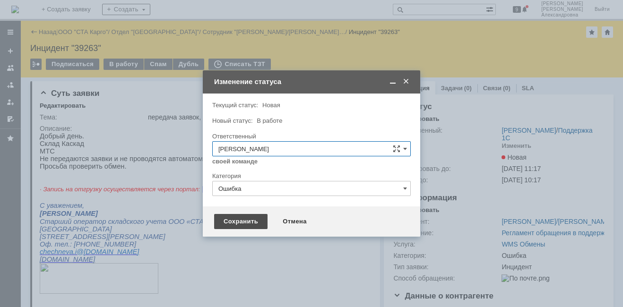
click at [236, 225] on div "Сохранить" at bounding box center [240, 221] width 53 height 15
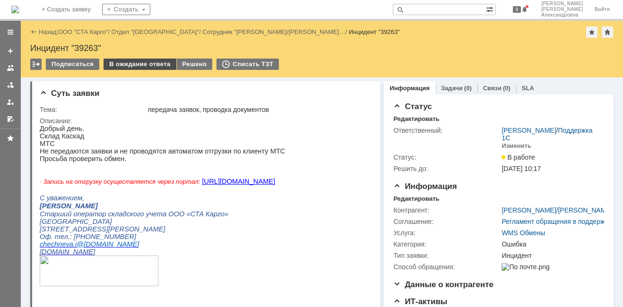
click at [134, 62] on div "В ожидание ответа" at bounding box center [140, 64] width 72 height 11
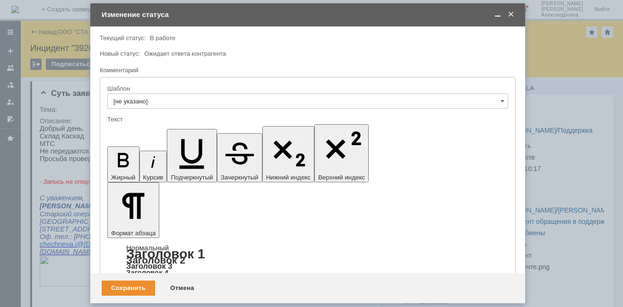
drag, startPoint x: 248, startPoint y: 2602, endPoint x: 4, endPoint y: 2560, distance: 247.9
click at [133, 285] on div "Сохранить" at bounding box center [128, 288] width 53 height 15
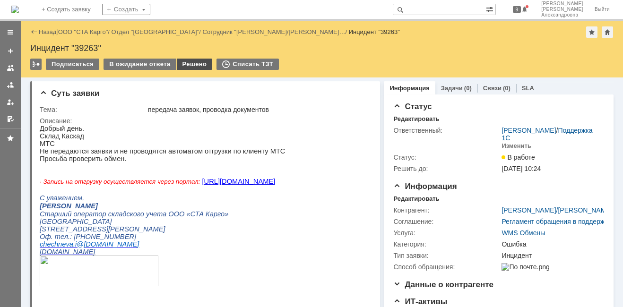
click at [188, 63] on div "Решено" at bounding box center [195, 64] width 36 height 11
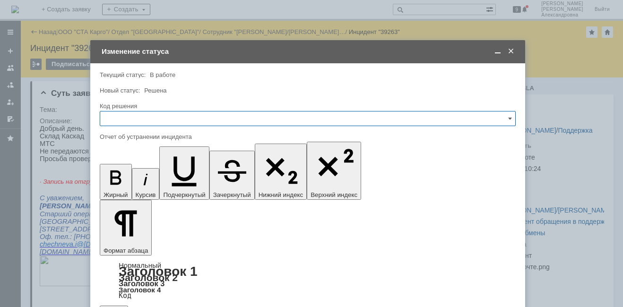
click at [164, 116] on input "text" at bounding box center [308, 118] width 416 height 15
click at [136, 248] on span "Решено" at bounding box center [308, 246] width 404 height 8
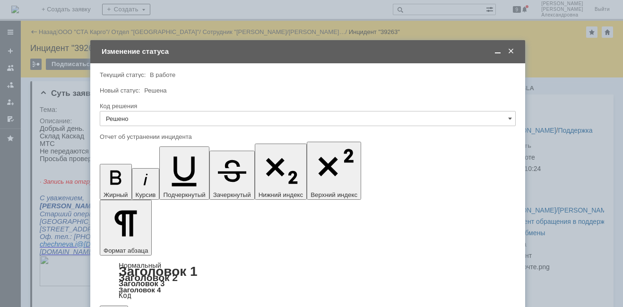
type input "Решено"
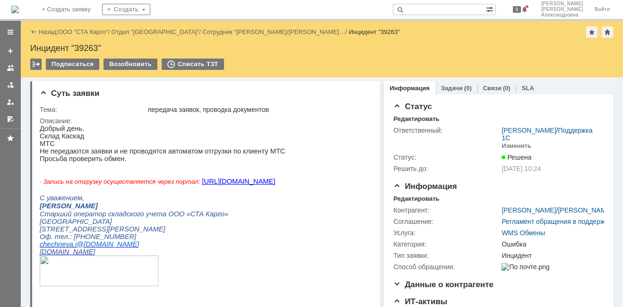
click at [18, 87] on div at bounding box center [10, 75] width 21 height 104
click at [15, 88] on link at bounding box center [10, 85] width 15 height 15
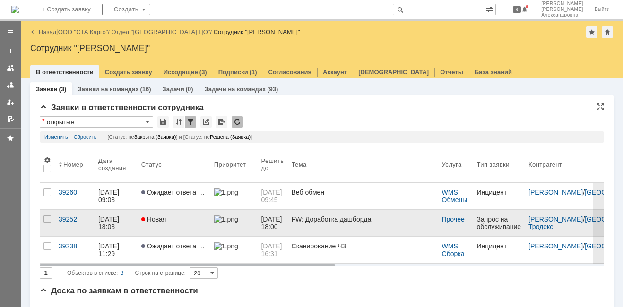
click at [174, 232] on link "Новая" at bounding box center [174, 223] width 73 height 26
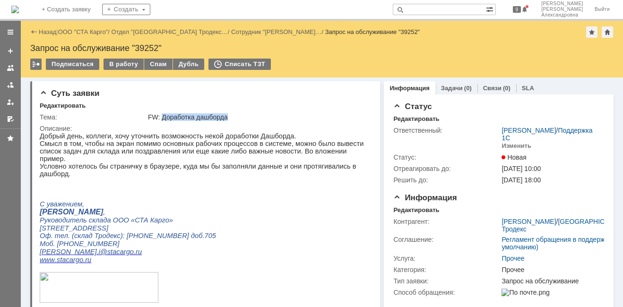
drag, startPoint x: 228, startPoint y: 114, endPoint x: 161, endPoint y: 119, distance: 66.8
click at [161, 119] on div "FW: Доработка дашборда" at bounding box center [257, 117] width 219 height 8
copy div "Доработка дашборда"
drag, startPoint x: 160, startPoint y: 49, endPoint x: 138, endPoint y: 49, distance: 22.2
click at [138, 49] on div "Запрос на обслуживание "39252"" at bounding box center [321, 47] width 583 height 9
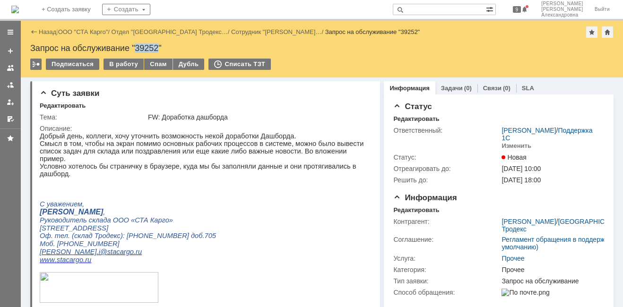
copy div "39252"
click at [195, 156] on p "Смысл в том, чтобы на экран помимо основных рабочих процессов в системе, можно …" at bounding box center [202, 151] width 325 height 23
drag, startPoint x: 404, startPoint y: 299, endPoint x: 165, endPoint y: 142, distance: 286.0
click at [330, 156] on p "Смысл в том, чтобы на экран помимо основных рабочих процессов в системе, можно …" at bounding box center [202, 151] width 325 height 23
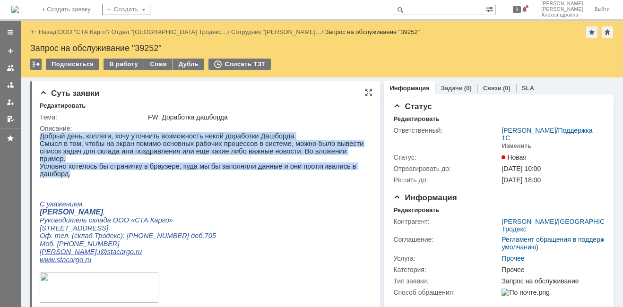
drag, startPoint x: 363, startPoint y: 162, endPoint x: 34, endPoint y: 139, distance: 330.3
click at [40, 139] on html "Добрый день, коллеги, хочу уточнить возможность некой доработки Дашборда. Смысл…" at bounding box center [202, 225] width 325 height 187
copy div "Добрый день, коллеги, хочу уточнить возможность некой доработки Дашборда. Смысл…"
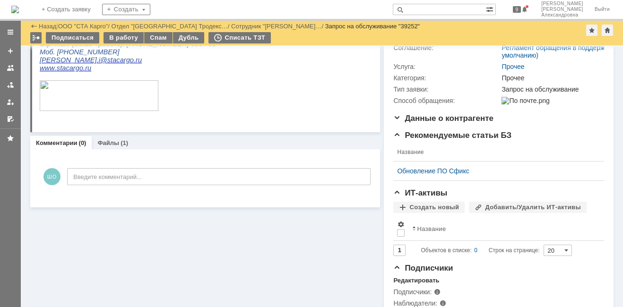
scroll to position [187, 0]
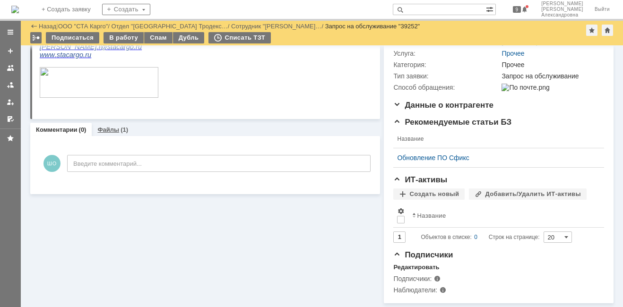
click at [110, 126] on link "Файлы" at bounding box center [108, 129] width 22 height 7
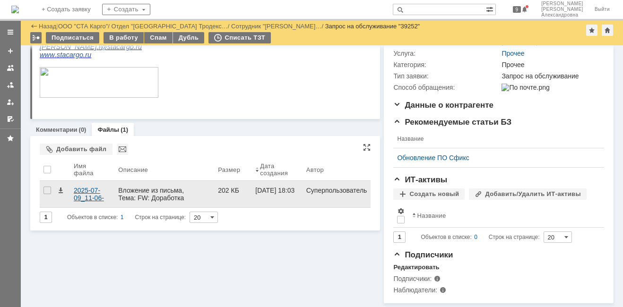
click at [81, 188] on div "2025-07-09_11-06-34.png" at bounding box center [92, 194] width 37 height 15
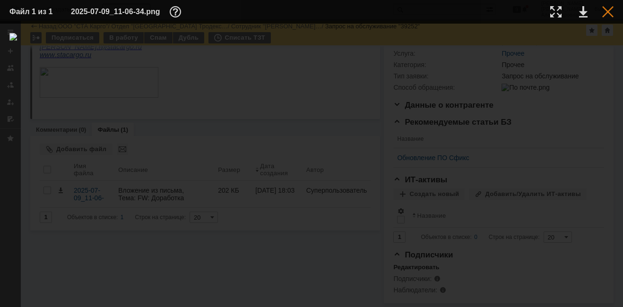
click at [609, 10] on div at bounding box center [607, 11] width 11 height 11
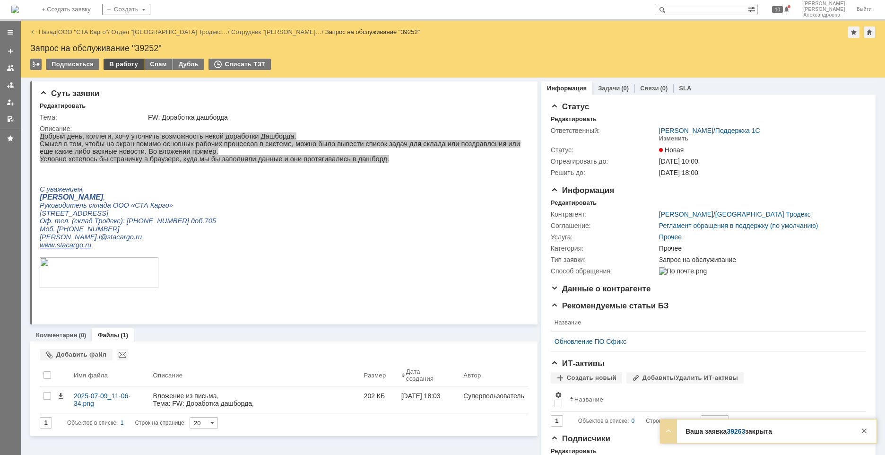
click at [113, 64] on div "В работу" at bounding box center [124, 64] width 40 height 11
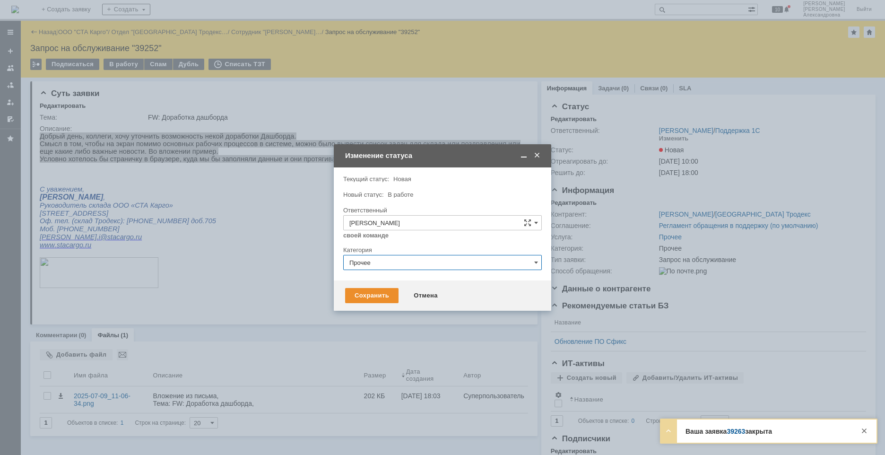
click at [392, 258] on input "Прочее" at bounding box center [442, 262] width 199 height 15
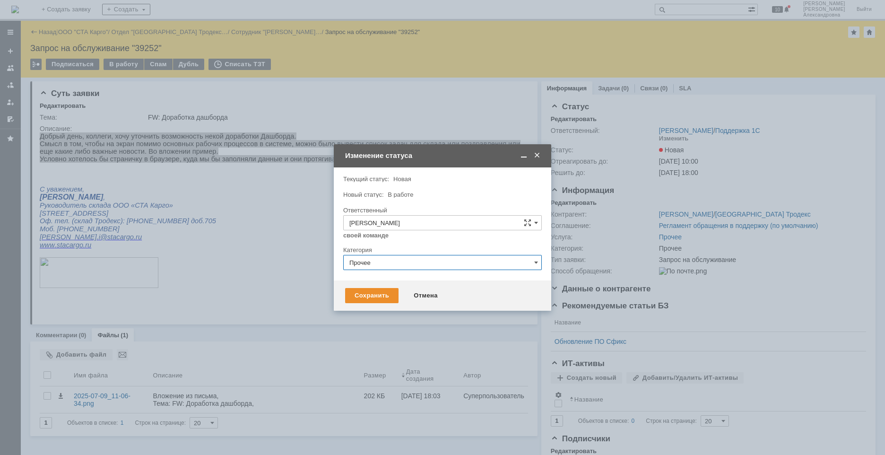
click at [535, 157] on span at bounding box center [536, 155] width 9 height 9
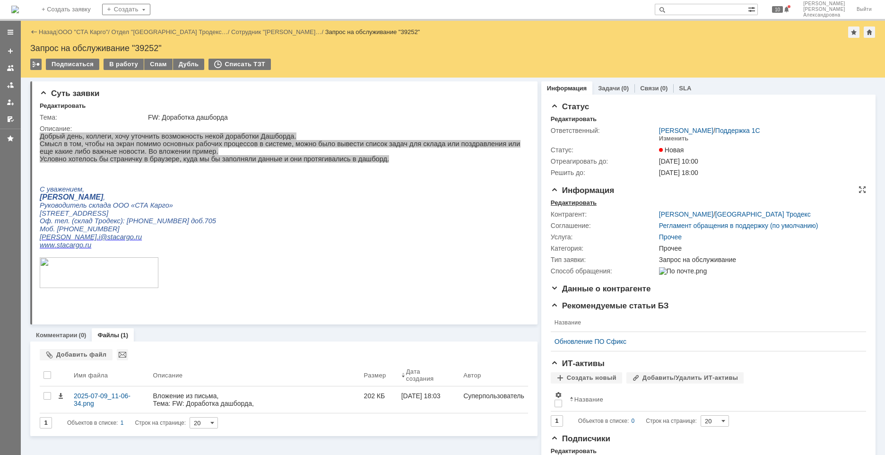
click at [581, 203] on div "Редактировать" at bounding box center [574, 203] width 46 height 8
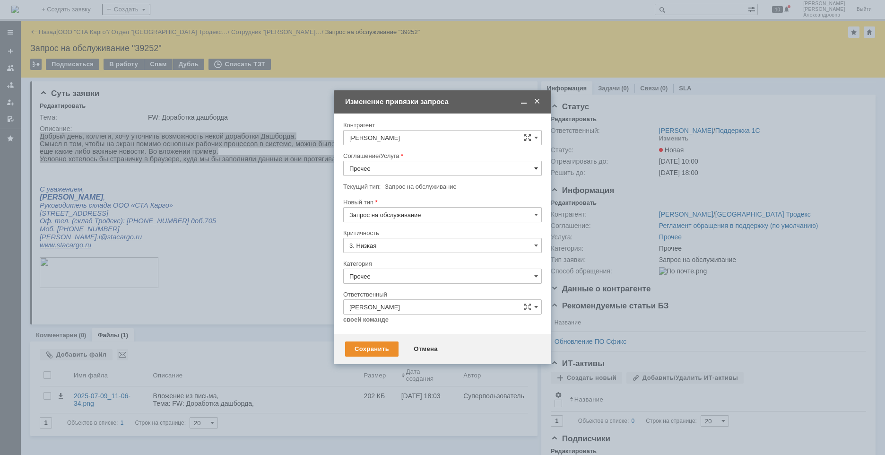
click at [535, 170] on span at bounding box center [536, 169] width 4 height 8
click at [401, 233] on span "1C:Разработка" at bounding box center [442, 233] width 186 height 8
type input "1C:Разработка"
type input "[не указано]"
type input "1C:Разработка"
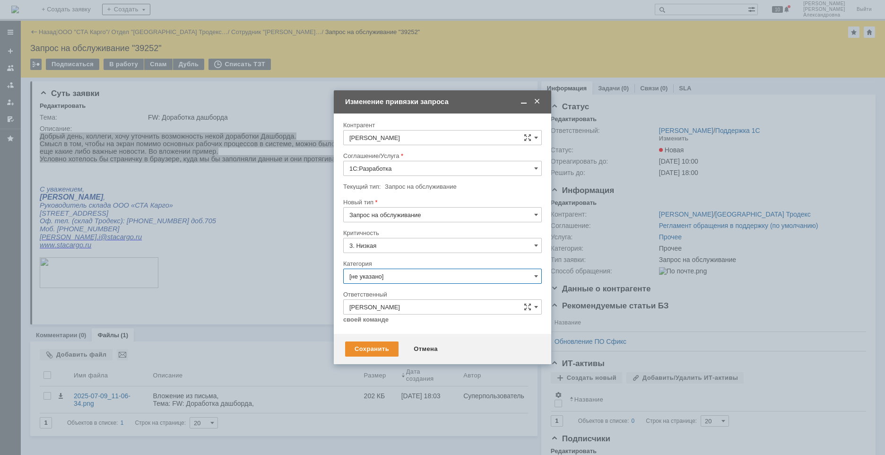
click at [426, 276] on input "[не указано]" at bounding box center [442, 276] width 199 height 15
click at [398, 307] on div "Изменение" at bounding box center [443, 324] width 198 height 15
type input "Изменение"
click at [375, 307] on div "Сохранить" at bounding box center [371, 348] width 53 height 15
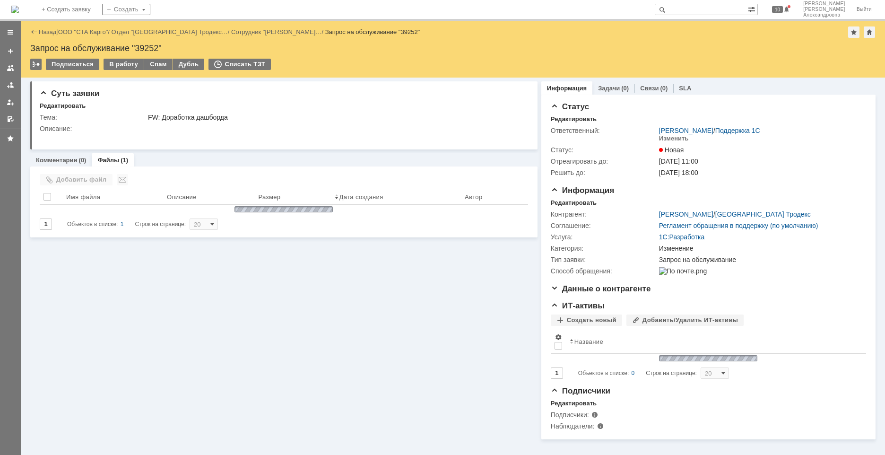
scroll to position [0, 0]
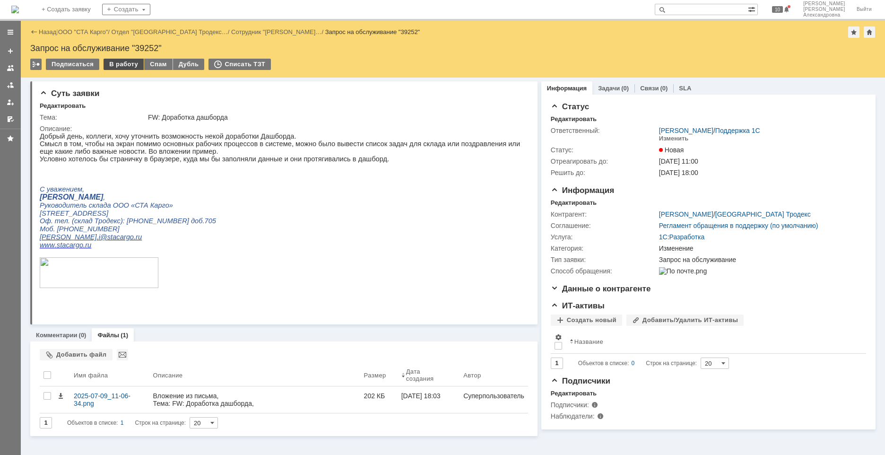
click at [117, 64] on div "В работу" at bounding box center [124, 64] width 40 height 11
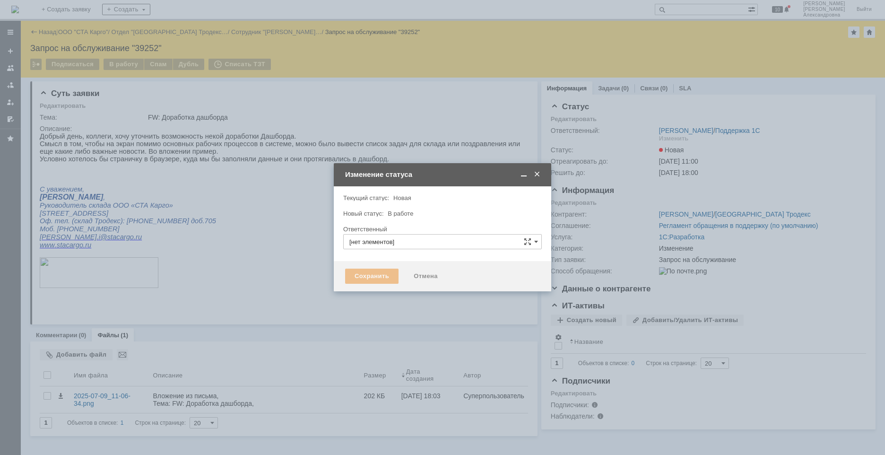
type input "[PERSON_NAME]"
type input "Изменение"
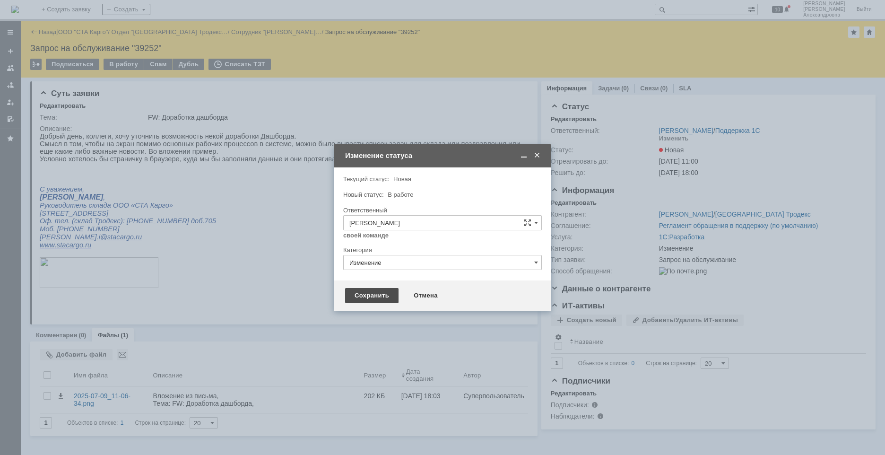
click at [378, 301] on div "Сохранить" at bounding box center [371, 295] width 53 height 15
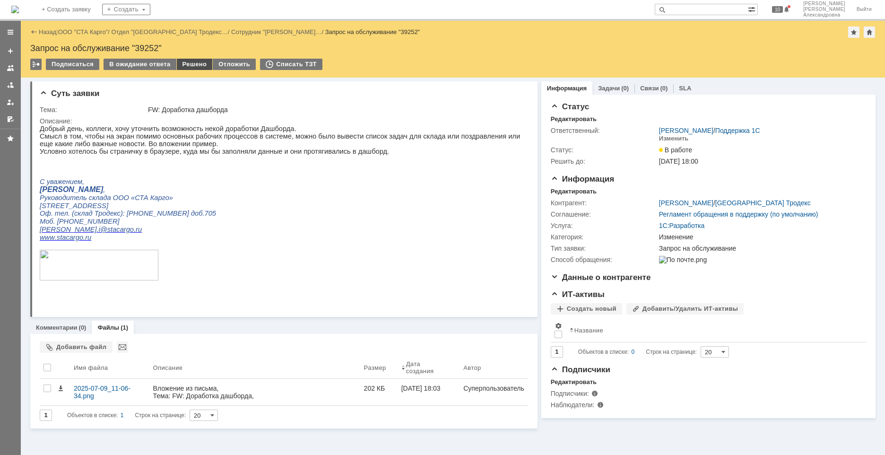
click at [196, 65] on div "Решено" at bounding box center [195, 64] width 36 height 11
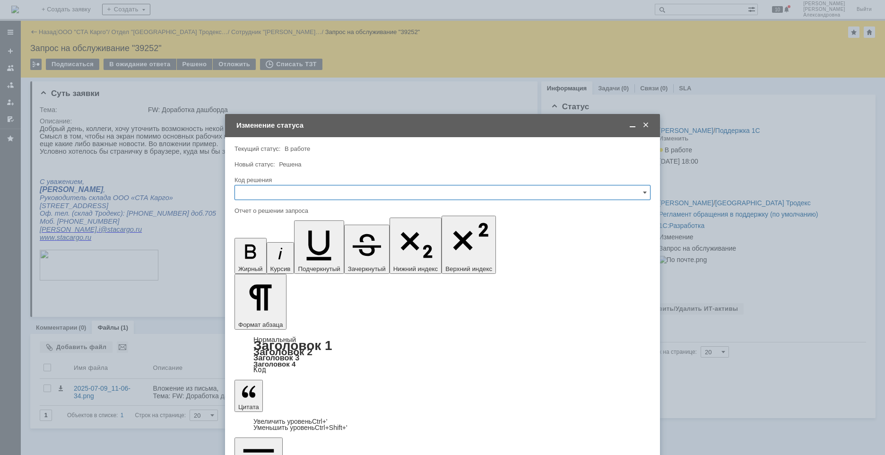
click at [282, 198] on input "text" at bounding box center [442, 192] width 416 height 15
click at [295, 244] on span "Поставлено в разработку" at bounding box center [443, 241] width 404 height 8
type input "Поставлено в разработку"
drag, startPoint x: 486, startPoint y: 2761, endPoint x: 205, endPoint y: 2753, distance: 280.9
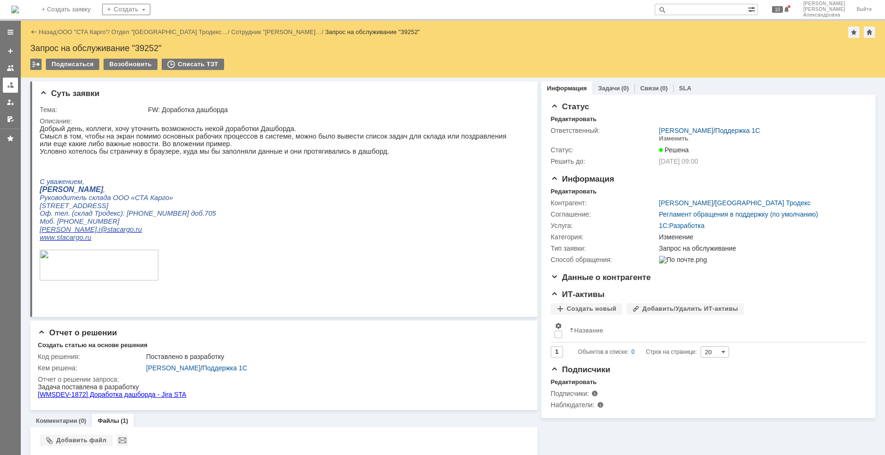
click at [13, 87] on div at bounding box center [11, 85] width 8 height 8
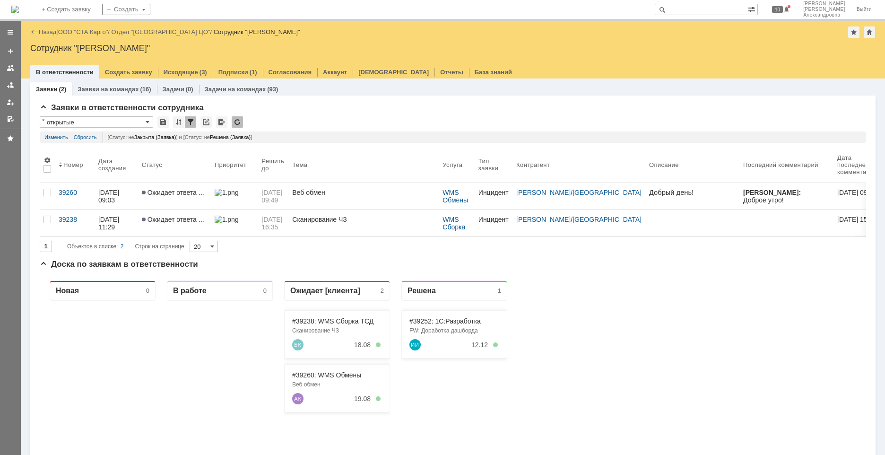
click at [132, 93] on div "Заявки на командах (16)" at bounding box center [114, 89] width 85 height 14
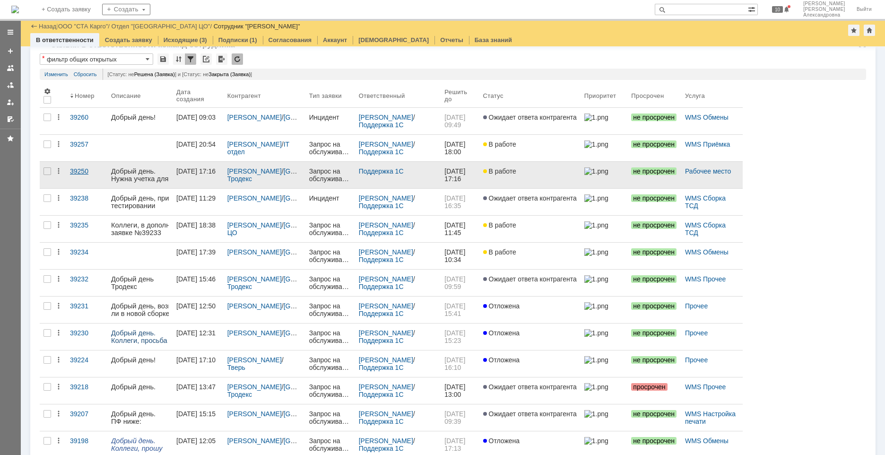
scroll to position [47, 0]
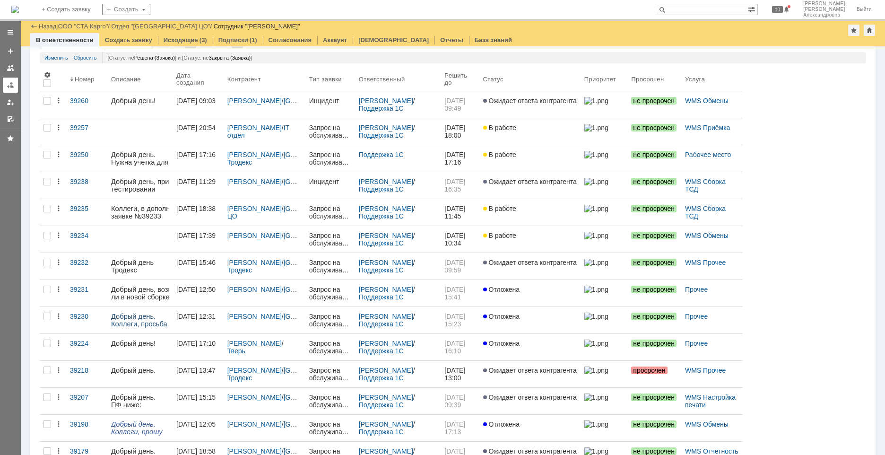
click at [16, 86] on link at bounding box center [10, 85] width 15 height 15
